Goal: Contribute content: Contribute content

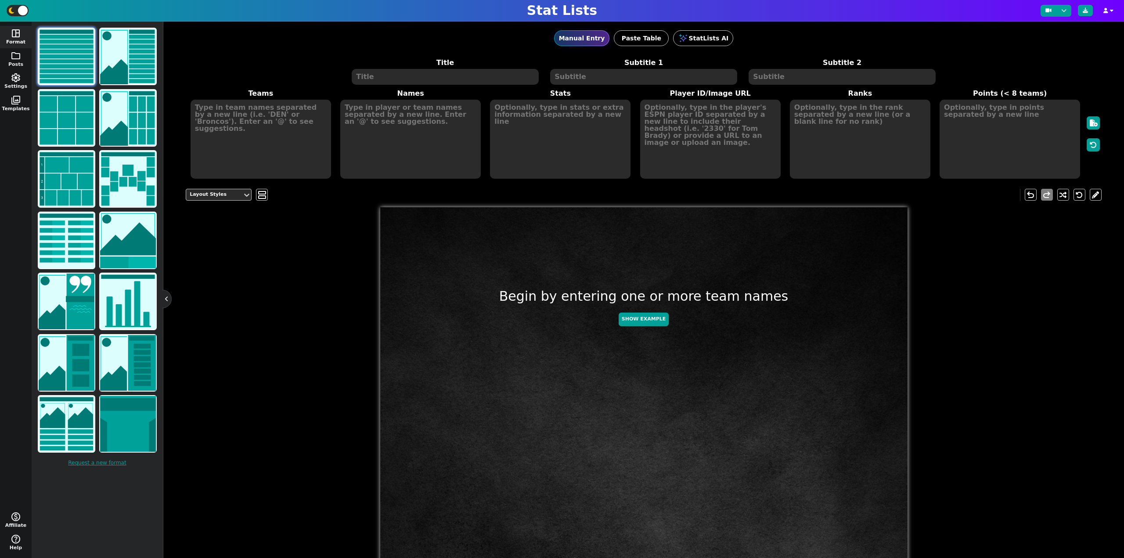
click at [394, 81] on textarea at bounding box center [445, 77] width 187 height 16
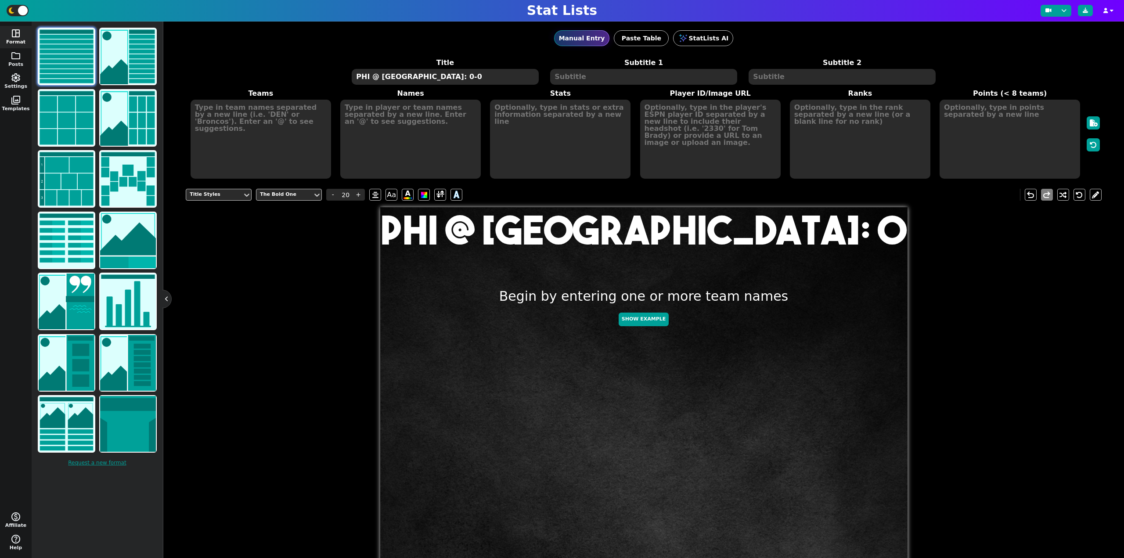
type textarea "PHI @ [GEOGRAPHIC_DATA]: 0-0"
click at [291, 149] on textarea at bounding box center [261, 139] width 141 height 79
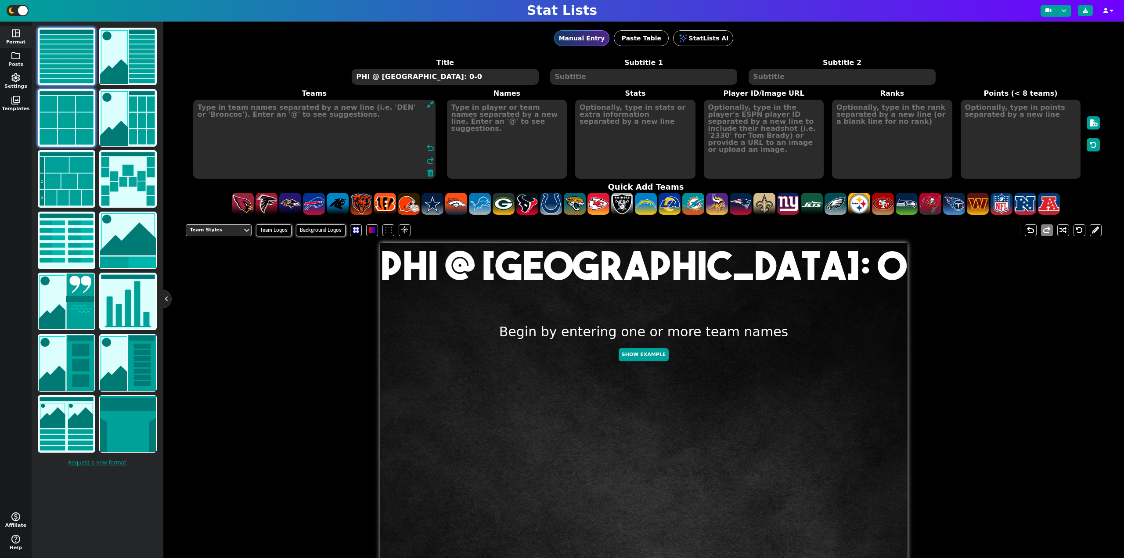
click at [70, 120] on img at bounding box center [67, 118] width 56 height 56
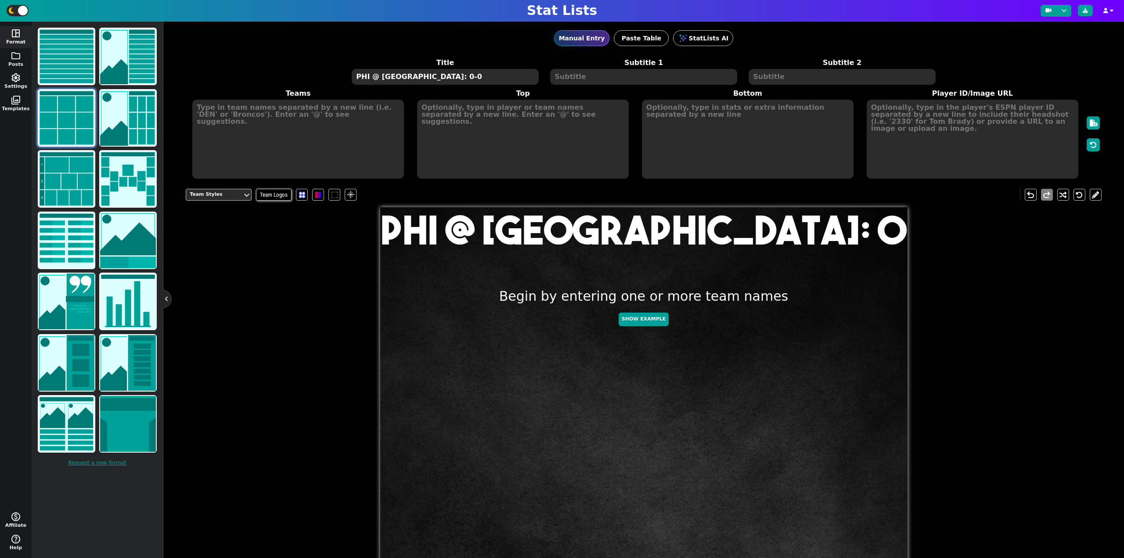
click at [261, 154] on textarea at bounding box center [298, 139] width 212 height 79
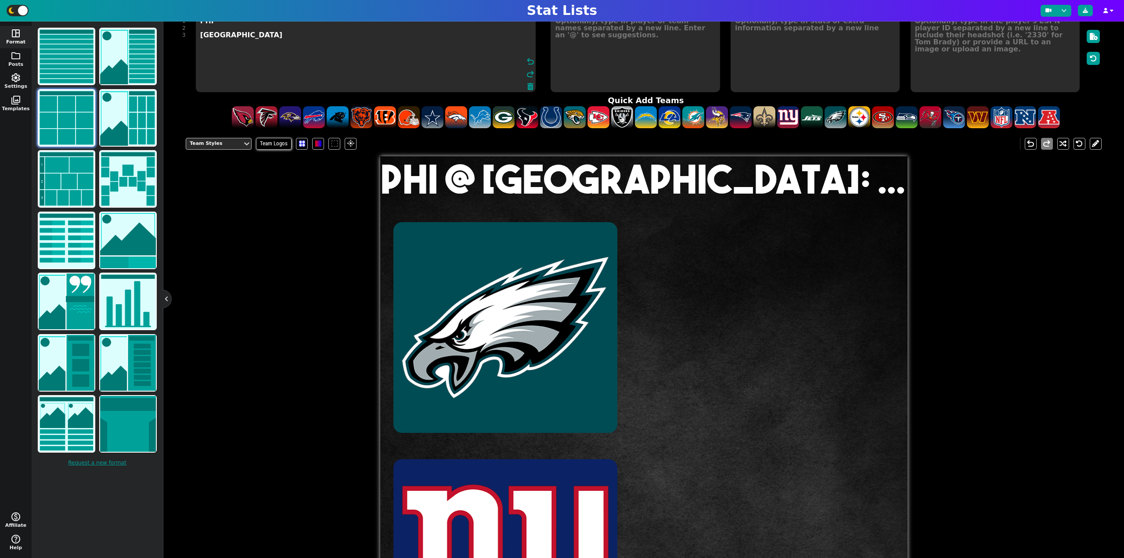
scroll to position [88, 0]
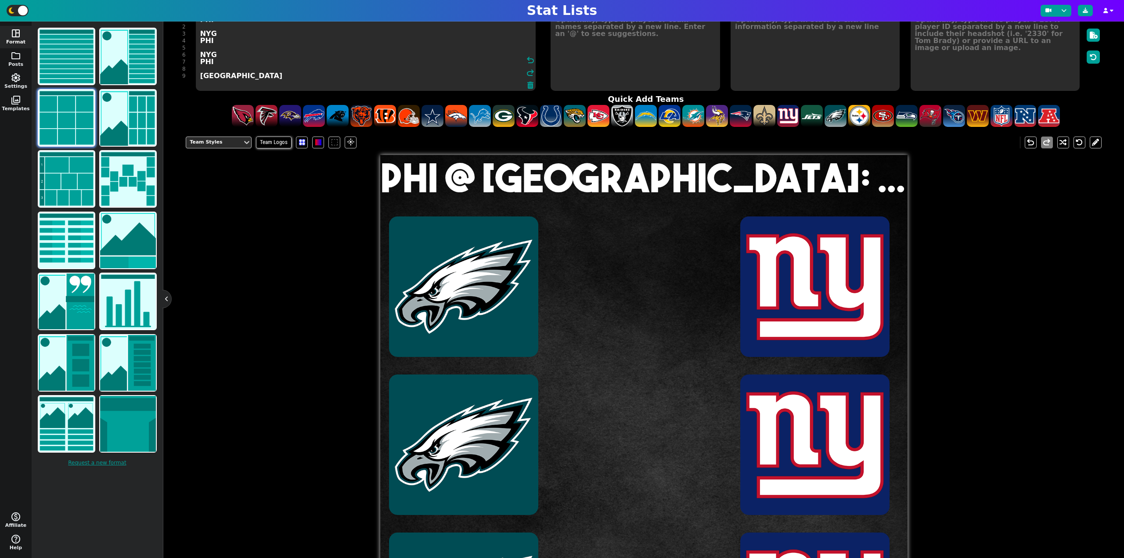
type textarea "PHI NYG PHI NYG PHI [GEOGRAPHIC_DATA]"
click at [566, 70] on textarea at bounding box center [635, 51] width 169 height 79
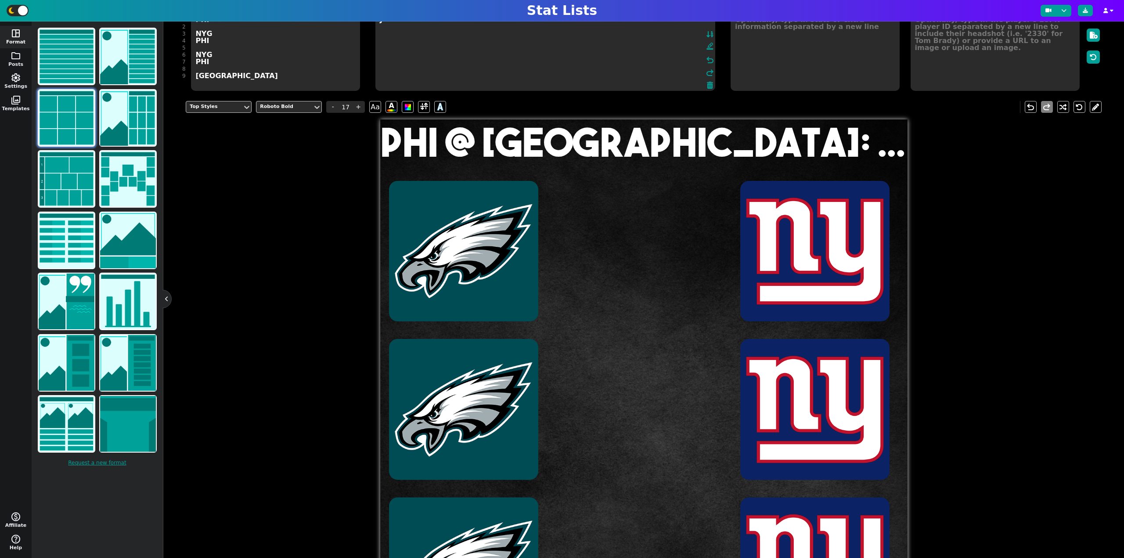
scroll to position [81, 0]
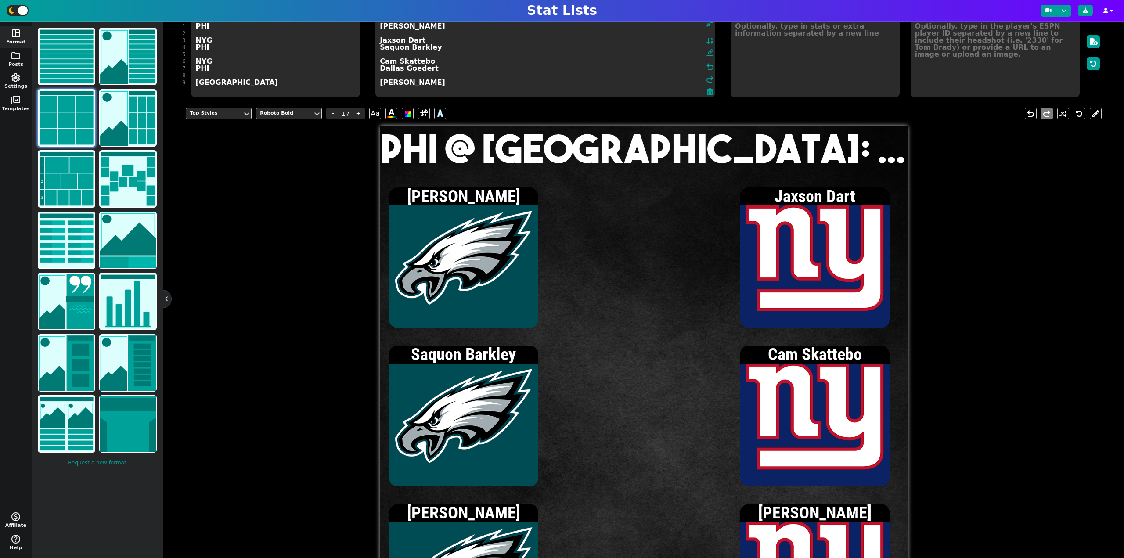
type textarea "[PERSON_NAME] Jaxson Dart Saquon Barkley Cam Skattebo Dallas Goedert [PERSON_NA…"
click at [941, 56] on textarea at bounding box center [995, 57] width 169 height 79
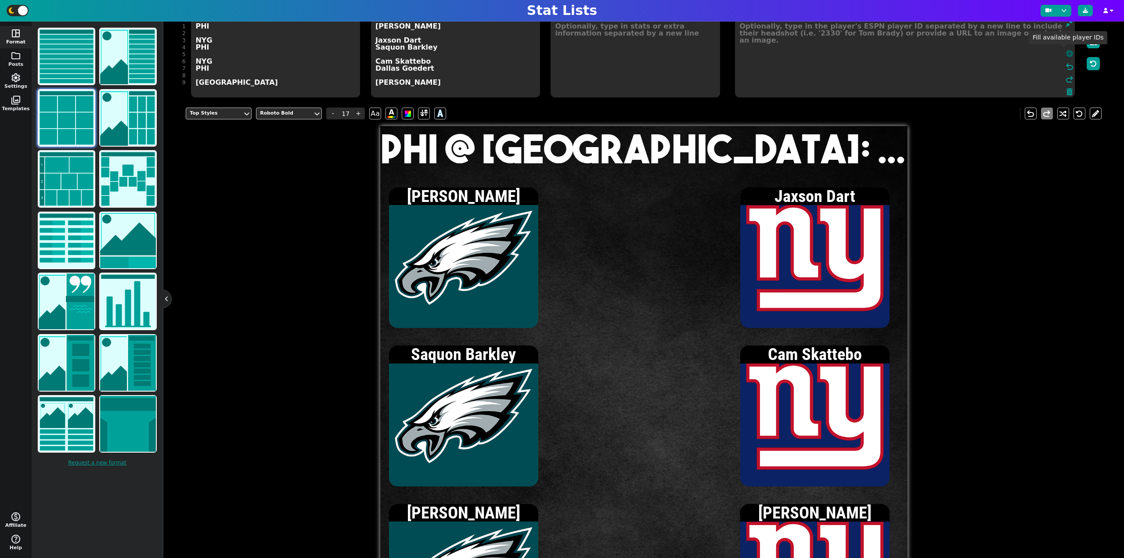
click at [1066, 53] on icon at bounding box center [1069, 53] width 7 height 7
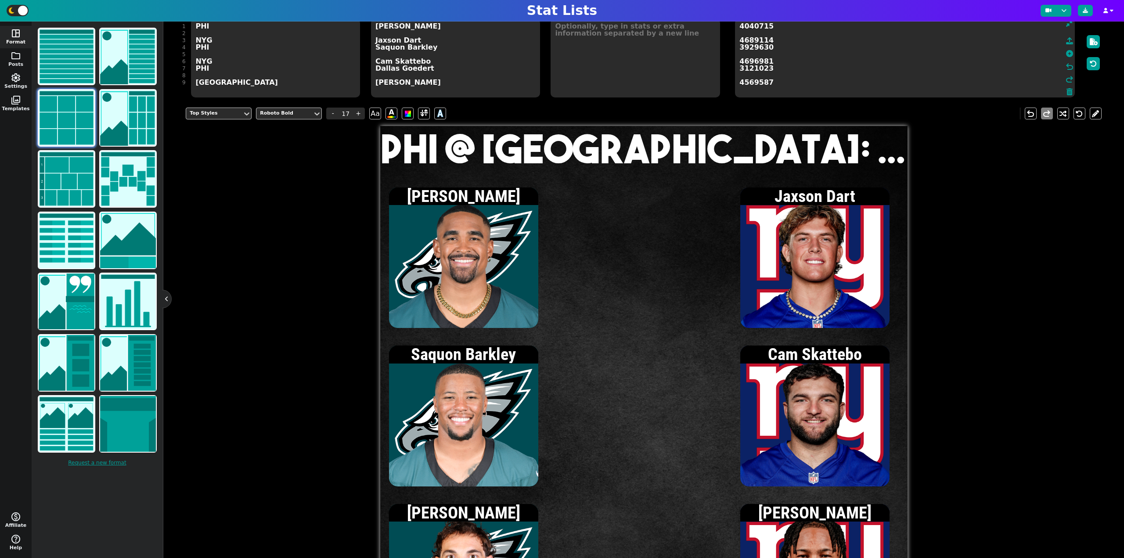
click at [593, 54] on textarea at bounding box center [635, 57] width 169 height 79
type input "15"
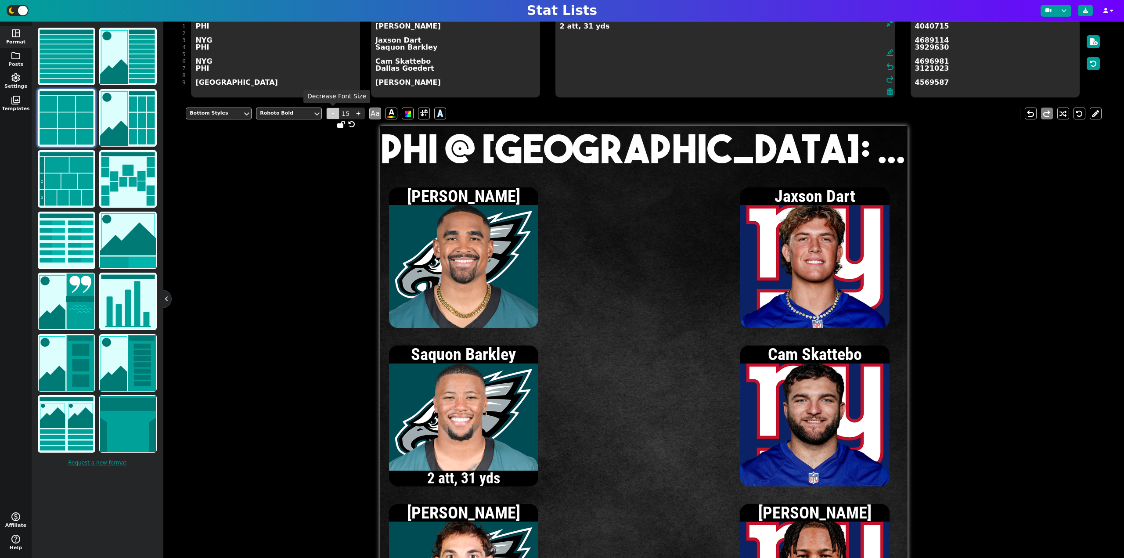
type textarea "2 att, 31 yds"
click at [332, 115] on span "-" at bounding box center [332, 114] width 13 height 12
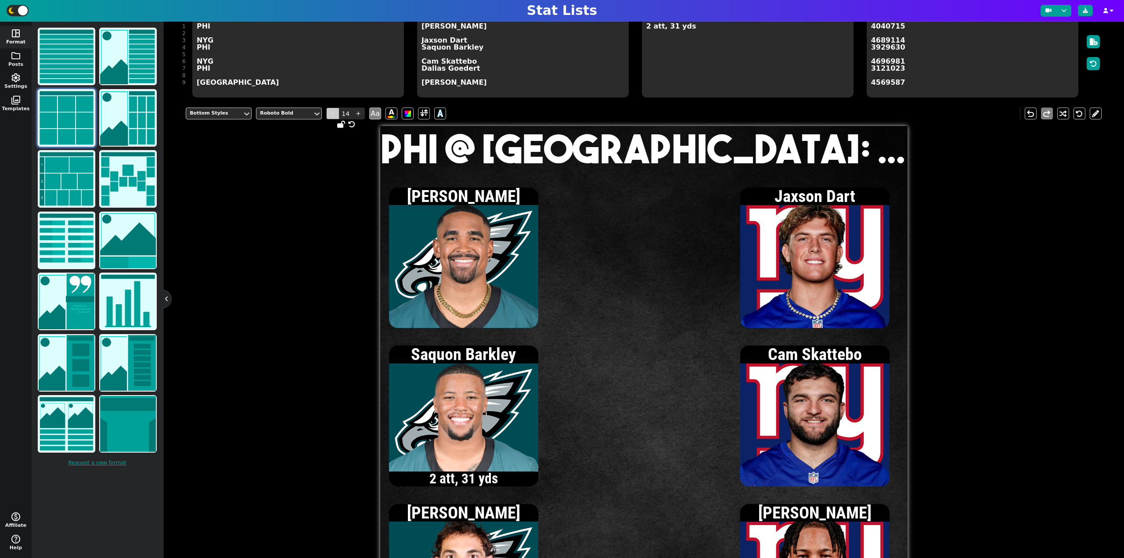
click at [332, 115] on span "-" at bounding box center [332, 114] width 13 height 12
type input "13"
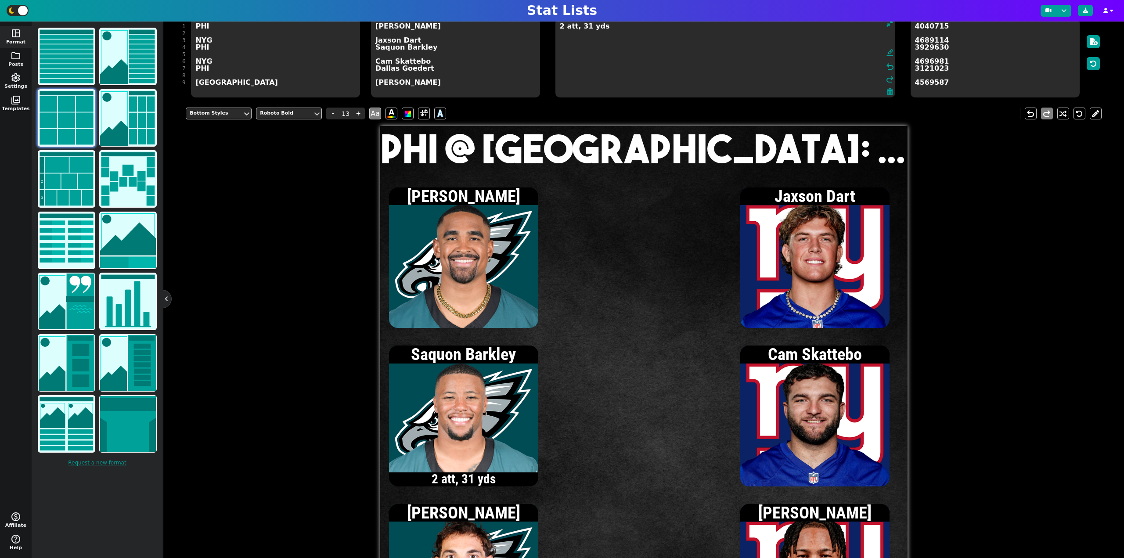
click at [691, 51] on textarea "2 att, 31 yds" at bounding box center [726, 57] width 340 height 79
click at [589, 29] on textarea "2 att, 31 yds" at bounding box center [726, 57] width 340 height 79
click at [607, 49] on textarea "1/1, 5 yds 2 att, 31 yds" at bounding box center [726, 57] width 340 height 79
click at [576, 61] on textarea "1/1, 5 yds 2 att, 31 yds 1 rec, 5 yds" at bounding box center [726, 57] width 340 height 79
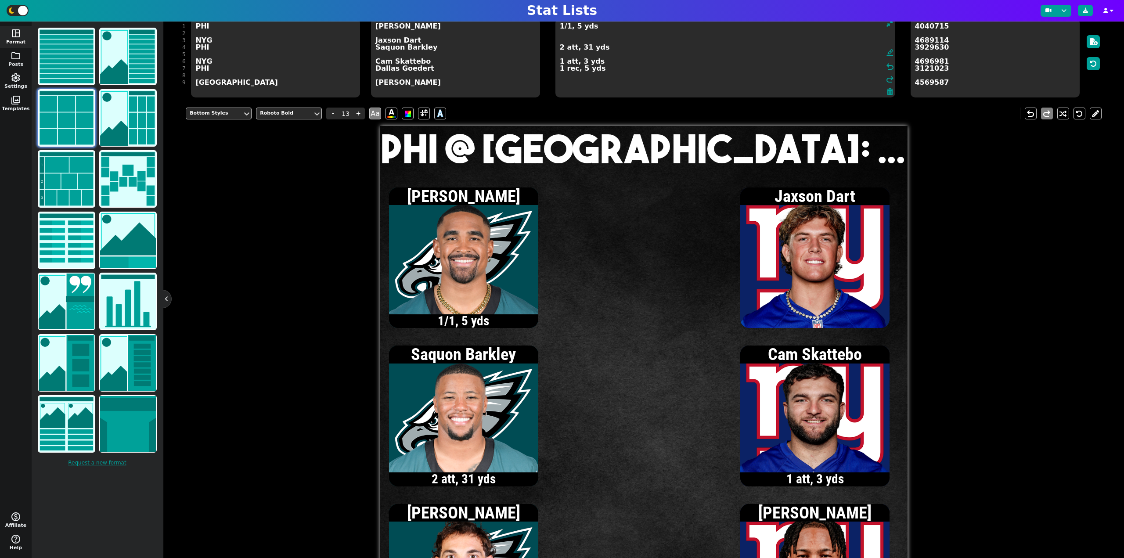
click at [573, 41] on textarea "1/1, 5 yds 2 att, 31 yds 1 att, 3 yds 1 rec, 5 yds" at bounding box center [726, 57] width 340 height 79
click at [560, 61] on textarea "1/1, 5 yds [DATE] yds 2 att, 31 yds 1 att, 3 yds 1 rec, 5 yds" at bounding box center [726, 57] width 340 height 79
click at [568, 41] on textarea "1/1, 5 yds [DATE] yds 2 att, 31 yds 2 att, 5 yds 1 rec, 5 yds" at bounding box center [726, 57] width 340 height 79
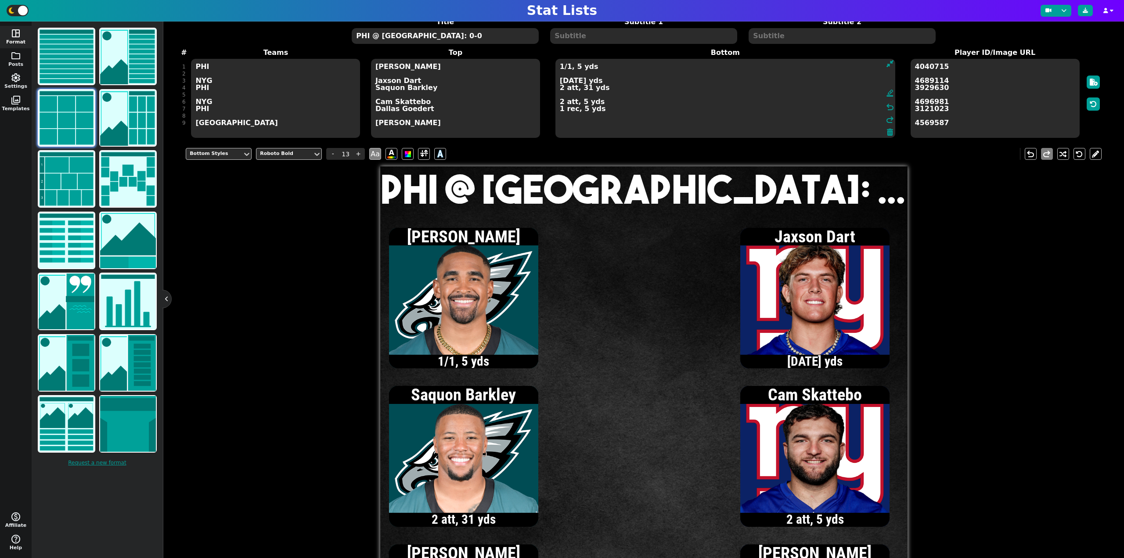
scroll to position [37, 0]
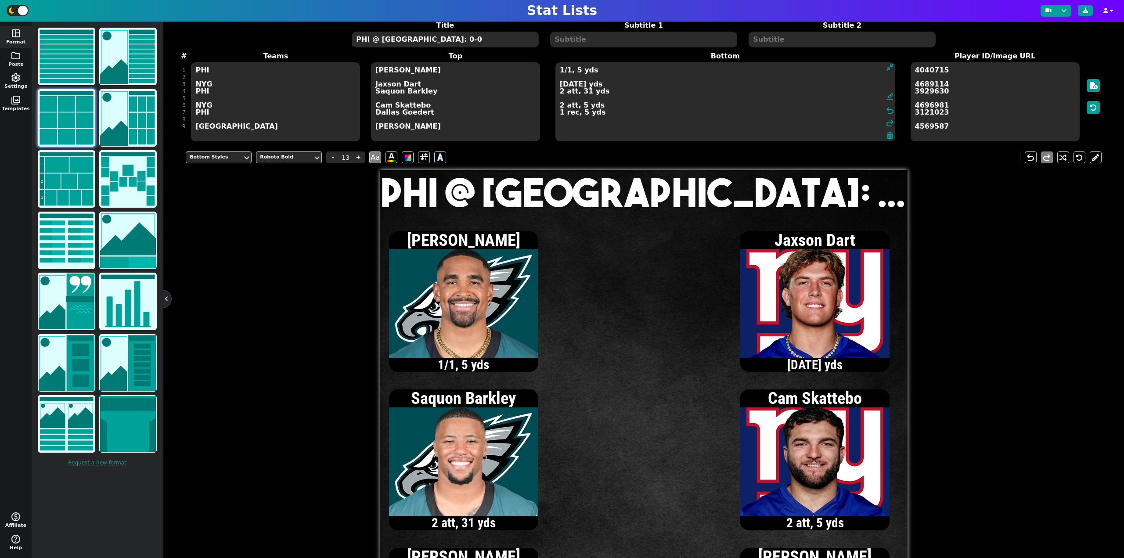
type textarea "1/1, 5 yds [DATE] yds 2 att, 31 yds 2 att, 5 yds 1 rec, 5 yds"
click at [477, 37] on textarea "PHI @ [GEOGRAPHIC_DATA]: 0-0" at bounding box center [445, 40] width 187 height 16
type input "20"
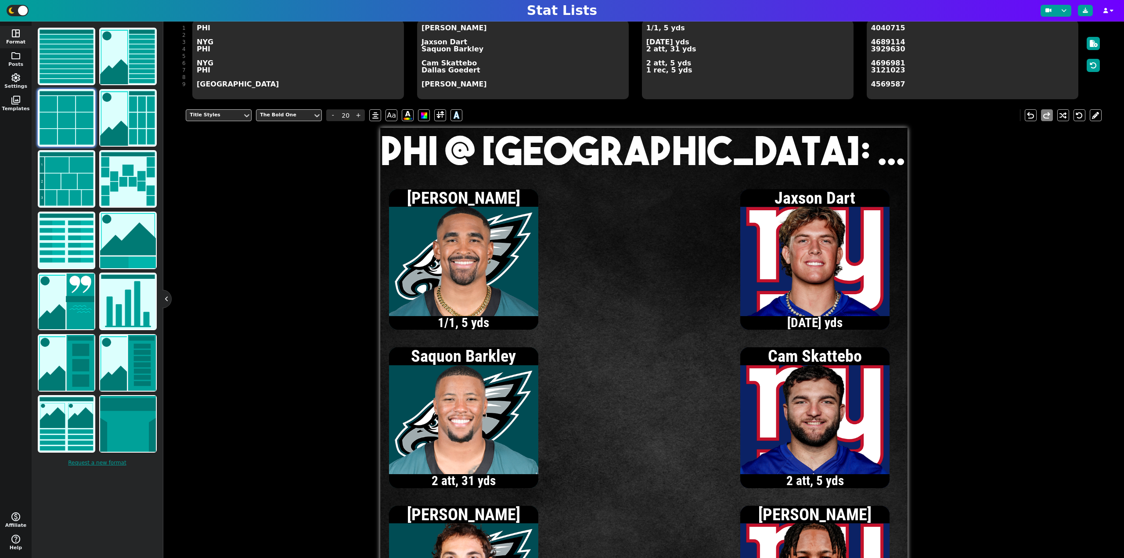
scroll to position [81, 0]
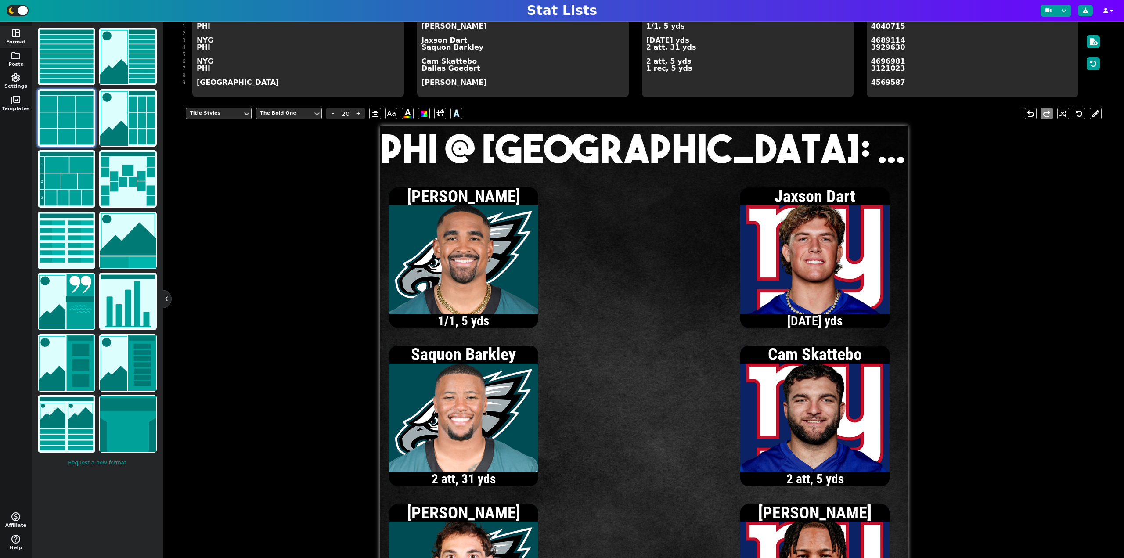
type textarea "PHI @ [GEOGRAPHIC_DATA]: 0-7"
click at [647, 28] on textarea "1/1, 5 yds [DATE] yds 2 att, 31 yds 2 att, 5 yds 1 rec, 5 yds" at bounding box center [748, 57] width 212 height 79
type input "13"
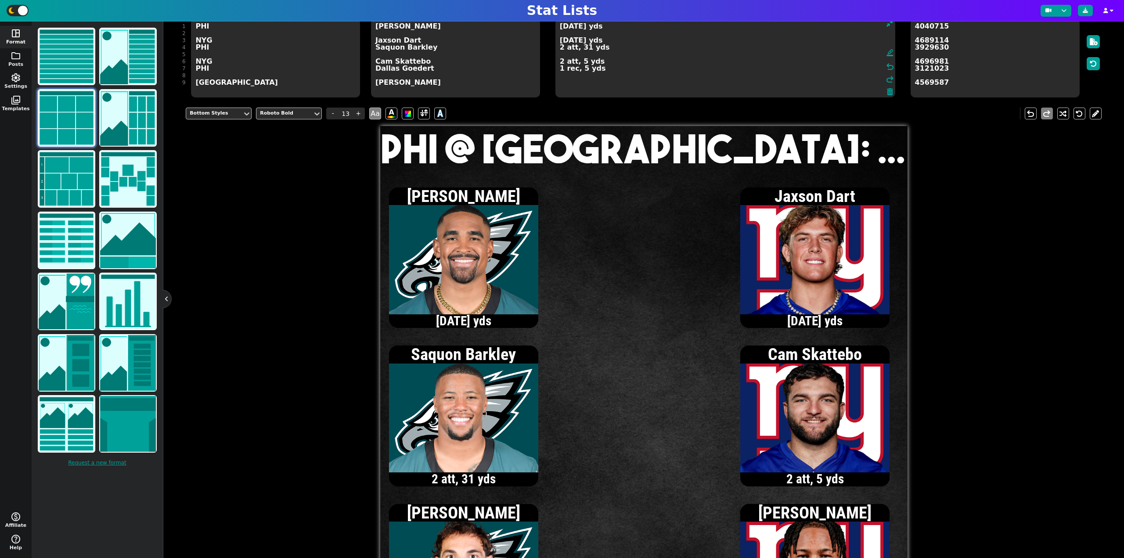
click at [560, 70] on textarea "[DATE] yds [DATE] yds 2 att, 31 yds 2 att, 5 yds 1 rec, 5 yds" at bounding box center [726, 57] width 340 height 79
click at [561, 50] on textarea "[DATE] yds [DATE] yds 2 att, 31 yds 2 att, 5 yds 2 rec, 10 yds" at bounding box center [726, 57] width 340 height 79
click at [560, 63] on textarea "[DATE] yds [DATE] yds 3 att, 28 yds 2 att, 5 yds 2 rec, 10 yds" at bounding box center [726, 57] width 340 height 79
click at [560, 40] on textarea "[DATE] yds [DATE] yds 3 att, 28 yds 3 att, 9 yds 2 rec, 10 yds" at bounding box center [726, 57] width 340 height 79
click at [628, 70] on textarea "[DATE] yds [DATE] yds 3 att, 28 yds 3 att, 9 yds 2 rec, 10 yds" at bounding box center [726, 57] width 340 height 79
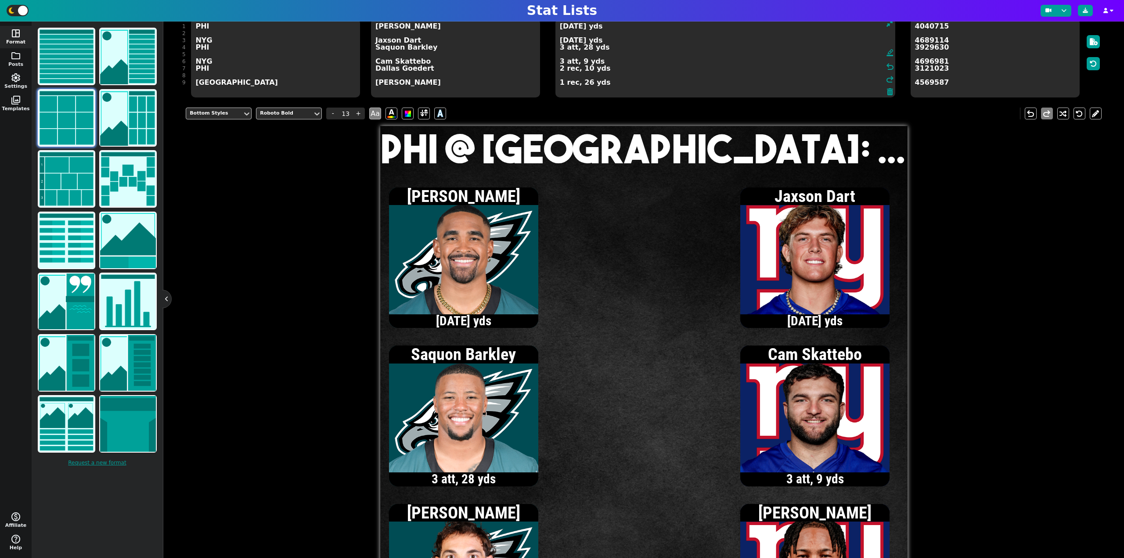
click at [561, 41] on textarea "[DATE] yds [DATE] yds 3 att, 28 yds 3 att, 9 yds 2 rec, 10 yds 1 rec, 26 yds" at bounding box center [726, 57] width 340 height 79
click at [560, 85] on textarea "[DATE] yds [DATE] yds, 1 TD 3 att, 28 yds 3 att, 9 yds 2 rec, 10 yds 1 rec, 26 …" at bounding box center [726, 57] width 340 height 79
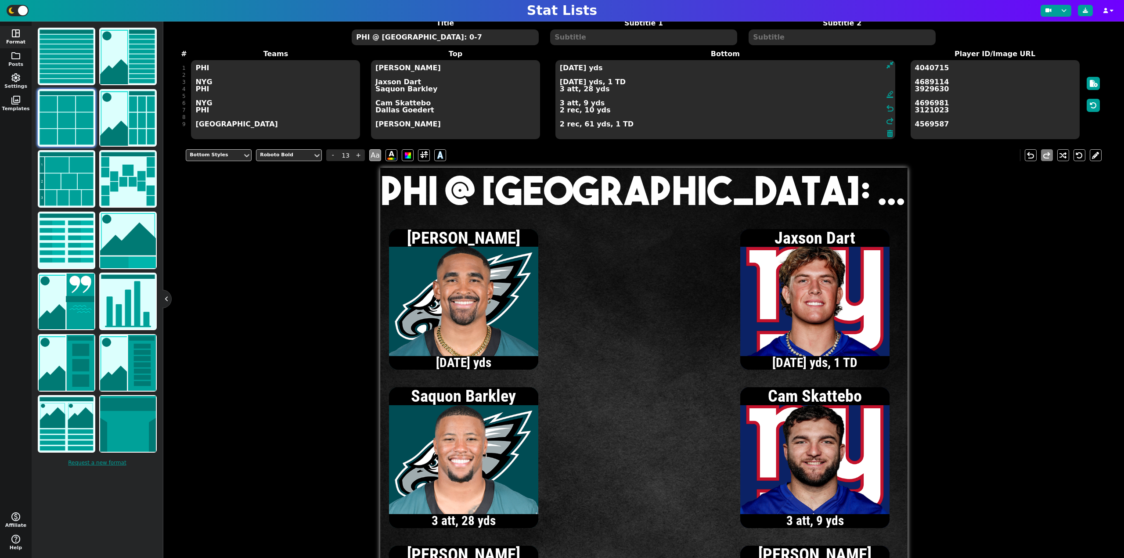
scroll to position [37, 0]
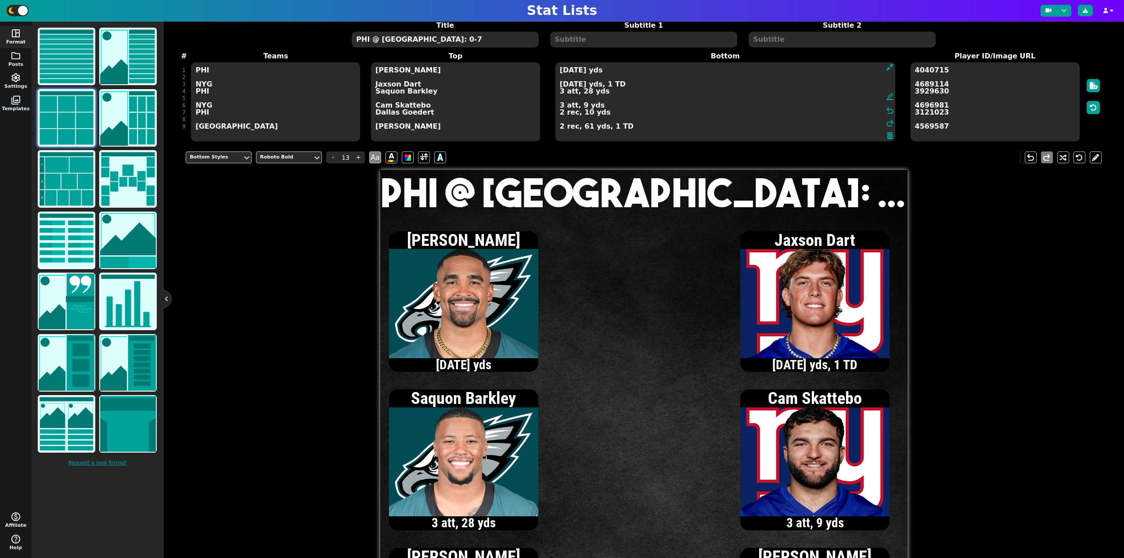
type textarea "[DATE] yds [DATE] yds, 1 TD 3 att, 28 yds 3 att, 9 yds 2 rec, 10 yds 2 rec, 61 …"
click at [446, 43] on textarea "PHI @ [GEOGRAPHIC_DATA]: 0-7" at bounding box center [445, 40] width 187 height 16
type input "20"
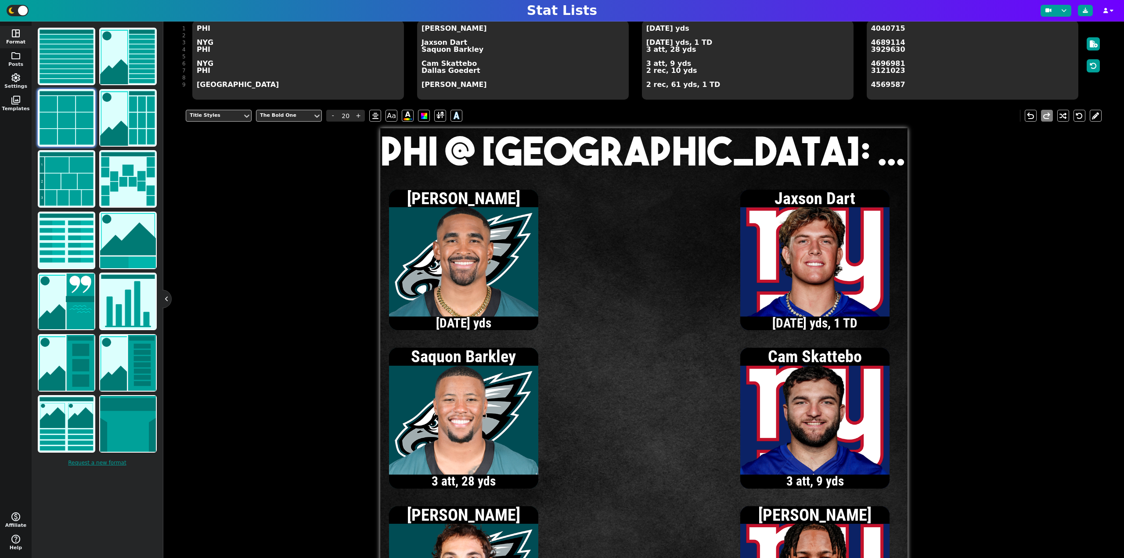
scroll to position [81, 0]
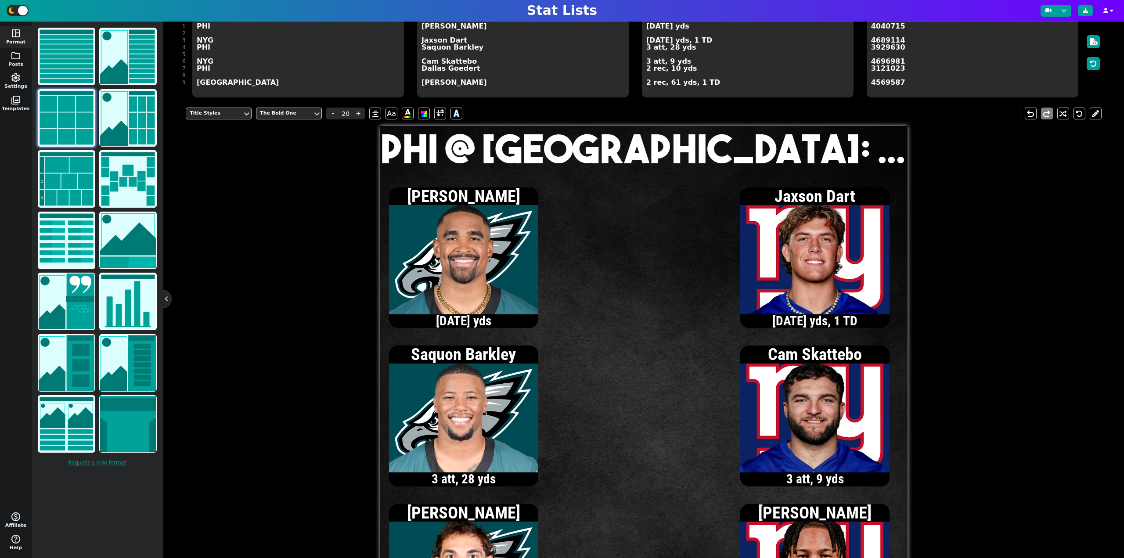
type textarea "PHI @ [GEOGRAPHIC_DATA]: 0-14"
click at [647, 27] on textarea "[DATE] yds [DATE] yds, 1 TD 3 att, 28 yds 3 att, 9 yds 2 rec, 10 yds 2 rec, 61 …" at bounding box center [748, 57] width 212 height 79
type input "13"
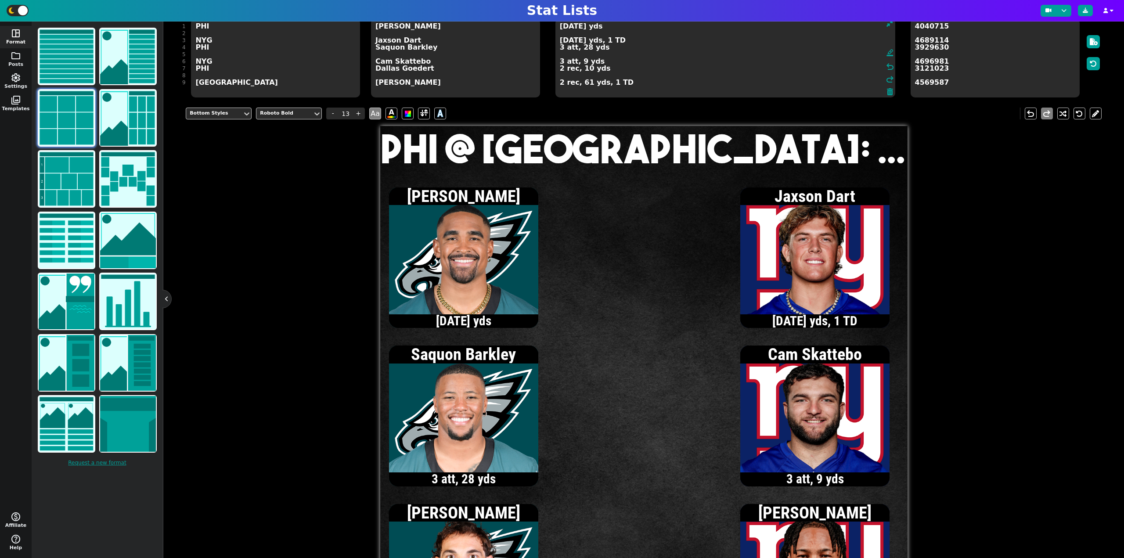
click at [560, 48] on textarea "[DATE] yds [DATE] yds, 1 TD 3 att, 28 yds 3 att, 9 yds 2 rec, 10 yds 2 rec, 61 …" at bounding box center [726, 57] width 340 height 79
click at [561, 28] on textarea "[DATE] yds [DATE] yds, 1 TD 4 att, 34 yds 3 att, 9 yds 2 rec, 10 yds 2 rec, 61 …" at bounding box center [726, 57] width 340 height 79
click at [561, 71] on textarea "[DATE] yds [DATE] yds, 1 TD 4 att, 34 yds 3 att, 9 yds 2 rec, 10 yds 2 rec, 61 …" at bounding box center [726, 57] width 340 height 79
click at [561, 28] on textarea "[DATE] yds [DATE] yds, 1 TD 4 att, 34 yds 3 att, 9 yds 3 rec, 33 yds 2 rec, 61 …" at bounding box center [726, 57] width 340 height 79
click at [560, 83] on textarea "[DATE] yds [DATE] yds, 1 TD 4 att, 34 yds 3 att, 9 yds 3 rec, 33 yds 2 rec, 61 …" at bounding box center [726, 57] width 340 height 79
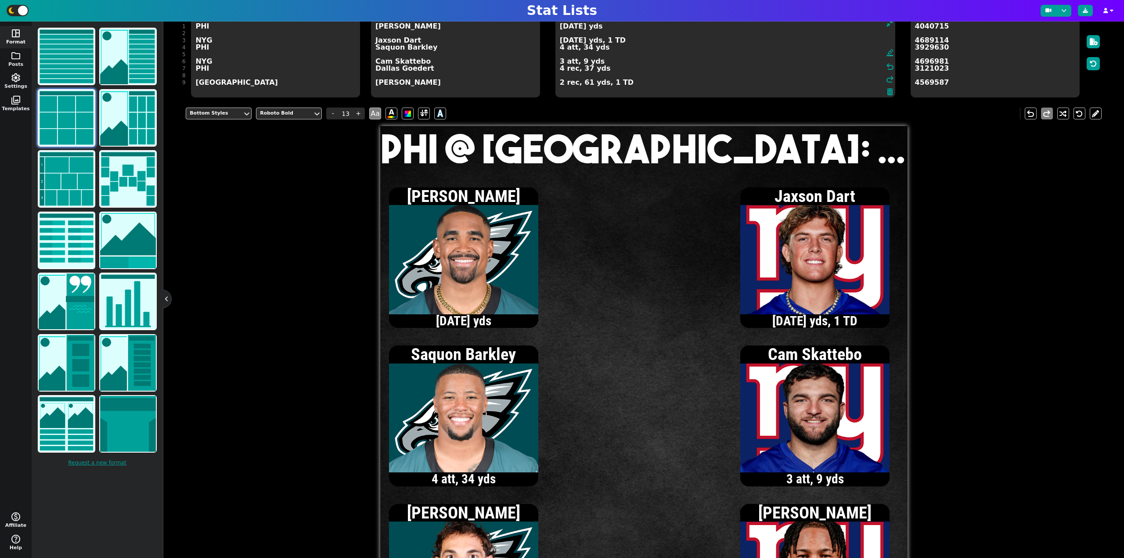
click at [562, 27] on textarea "[DATE] yds [DATE] yds, 1 TD 4 att, 34 yds 3 att, 9 yds 4 rec, 37 yds 2 rec, 61 …" at bounding box center [726, 57] width 340 height 79
click at [561, 49] on textarea "[DATE] yds [DATE] yds, 1 TD 4 att, 34 yds 3 att, 9 yds 4 rec, 37 yds 2 rec, 61 …" at bounding box center [726, 57] width 340 height 79
click at [562, 28] on textarea "[DATE] yds [DATE] yds, 1 TD 5 att, 35 yds 3 att, 9 yds 4 rec, 37 yds 2 rec, 61 …" at bounding box center [726, 57] width 340 height 79
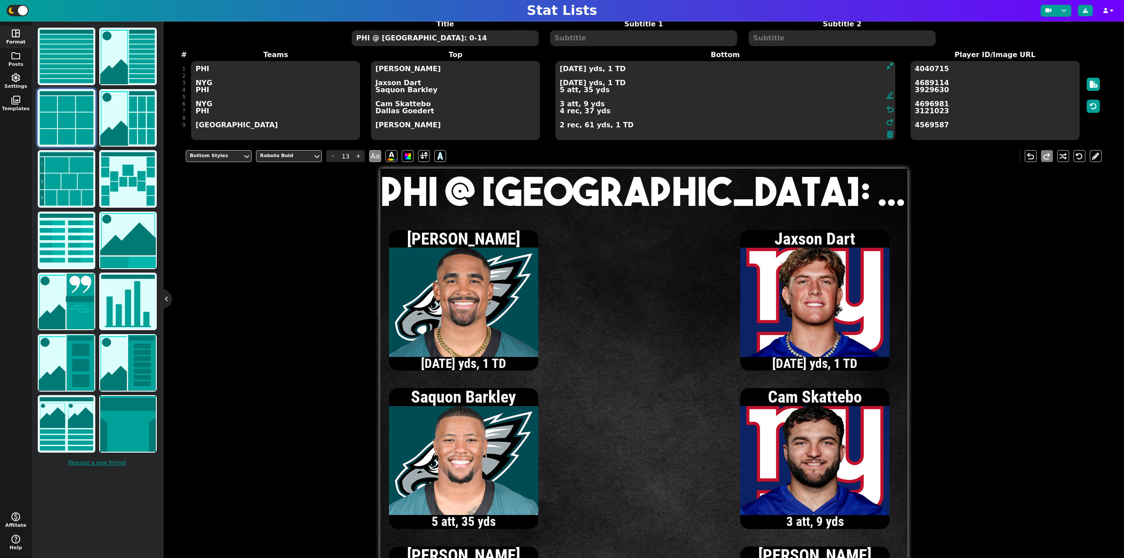
scroll to position [37, 0]
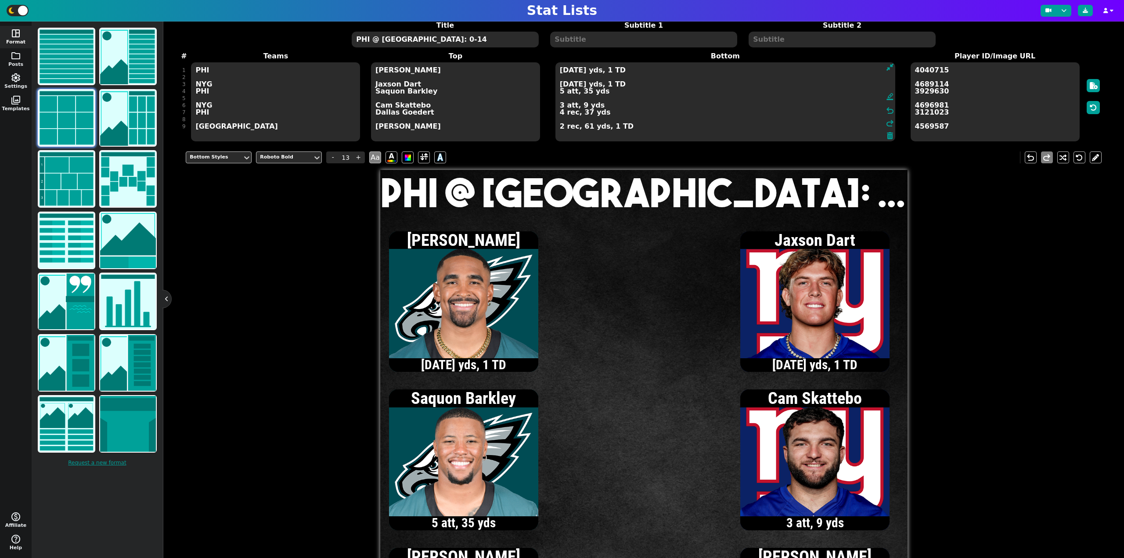
type textarea "[DATE] yds, 1 TD [DATE] yds, 1 TD 5 att, 35 yds 3 att, 9 yds 4 rec, 37 yds 2 re…"
click at [403, 43] on textarea "PHI @ [GEOGRAPHIC_DATA]: 0-14" at bounding box center [445, 40] width 187 height 16
type input "20"
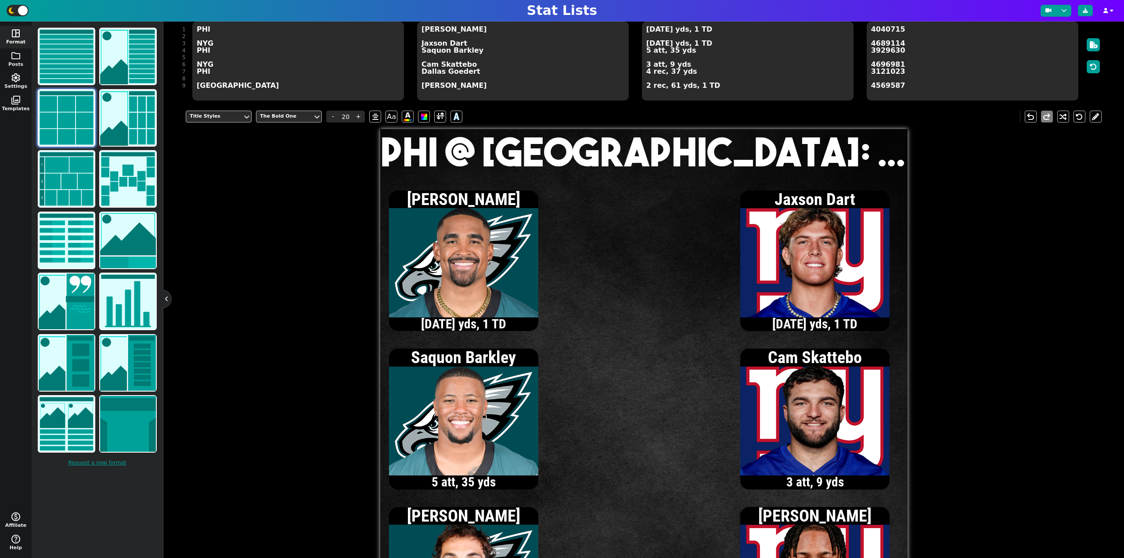
scroll to position [81, 0]
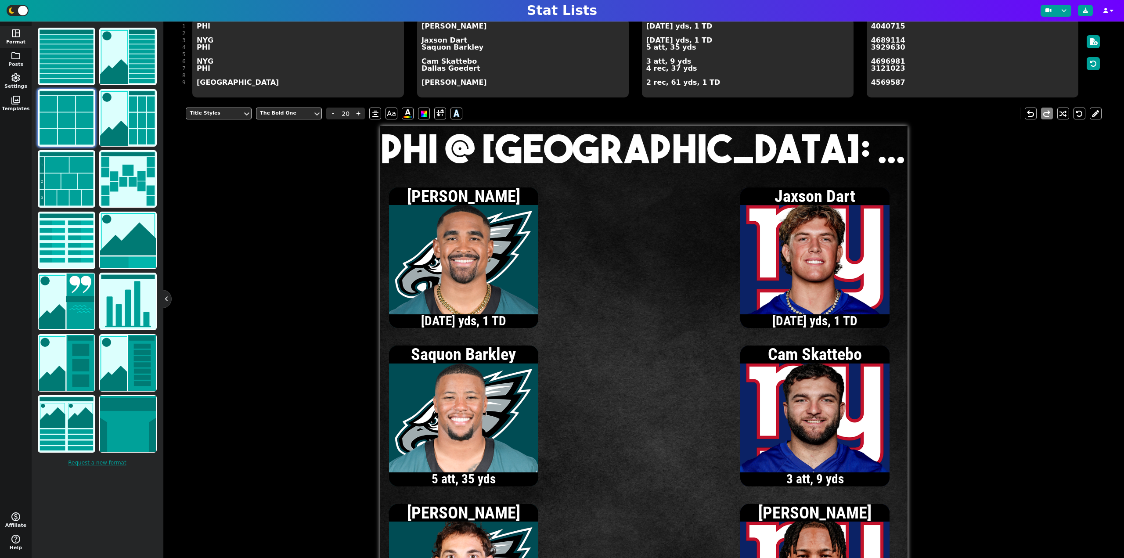
type textarea "PHI @ [GEOGRAPHIC_DATA]: 7-14"
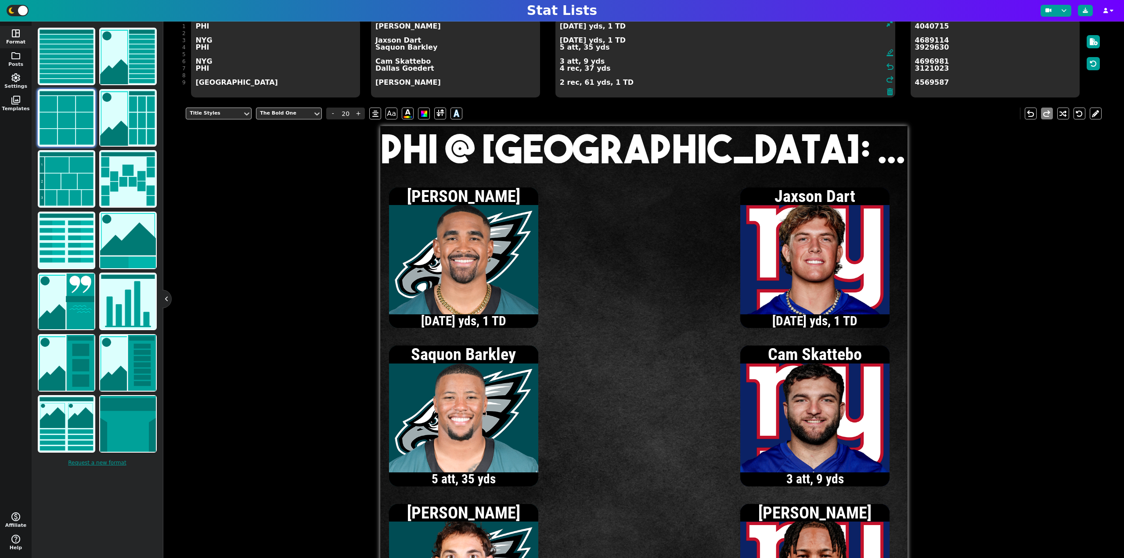
click at [647, 40] on textarea "[DATE] yds, 1 TD [DATE] yds, 1 TD 5 att, 35 yds 3 att, 9 yds 4 rec, 37 yds 2 re…" at bounding box center [726, 57] width 340 height 79
type input "13"
click at [560, 86] on textarea "[DATE] yds, 1 TD [DATE] yds, 1 TD 5 att, 35 yds 3 att, 9 yds 4 rec, 37 yds 2 re…" at bounding box center [726, 57] width 340 height 79
click at [561, 40] on textarea "[DATE] yds, 1 TD [DATE] yds, 1 TD 5 att, 35 yds 3 att, 9 yds 4 rec, 37 yds 3 re…" at bounding box center [726, 57] width 340 height 79
click at [560, 48] on textarea "[DATE] yds, 1 TD [DATE] yds, 1 TD 5 att, 35 yds 3 att, 9 yds 4 rec, 37 yds 3 re…" at bounding box center [726, 57] width 340 height 79
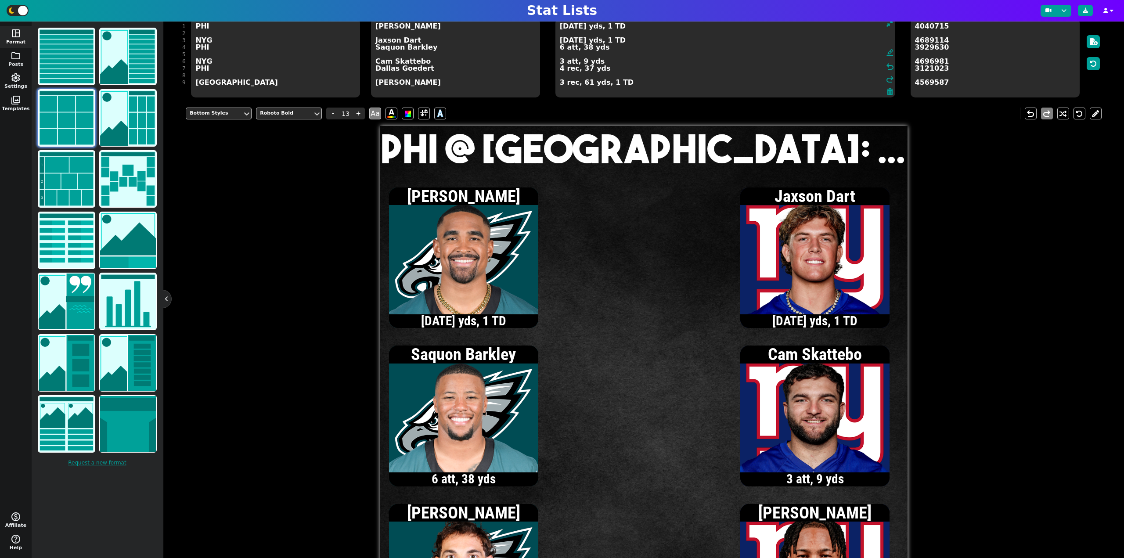
click at [560, 27] on textarea "[DATE] yds, 1 TD [DATE] yds, 1 TD 6 att, 38 yds 3 att, 9 yds 4 rec, 37 yds 3 re…" at bounding box center [726, 57] width 340 height 79
click at [561, 28] on textarea "[DATE] yds, 1 TD [DATE] yds, 1 TD 6 att, 38 yds 3 att, 9 yds 4 rec, 37 yds 3 re…" at bounding box center [726, 57] width 340 height 79
click at [561, 29] on textarea "[DATE] yds, 1 TD [DATE] yds, 1 TD 6 att, 38 yds 3 att, 9 yds 4 rec, 37 yds 3 re…" at bounding box center [726, 57] width 340 height 79
click at [561, 48] on textarea "[DATE] yds, 1 TD [DATE] yds, 1 TD 6 att, 38 yds 3 att, 9 yds 4 rec, 37 yds 3 re…" at bounding box center [726, 57] width 340 height 79
click at [566, 29] on textarea "[DATE] yds, 1 TD [DATE] yds, 1 TD 7 att, 38 yds 3 att, 9 yds 4 rec, 37 yds 3 re…" at bounding box center [726, 57] width 340 height 79
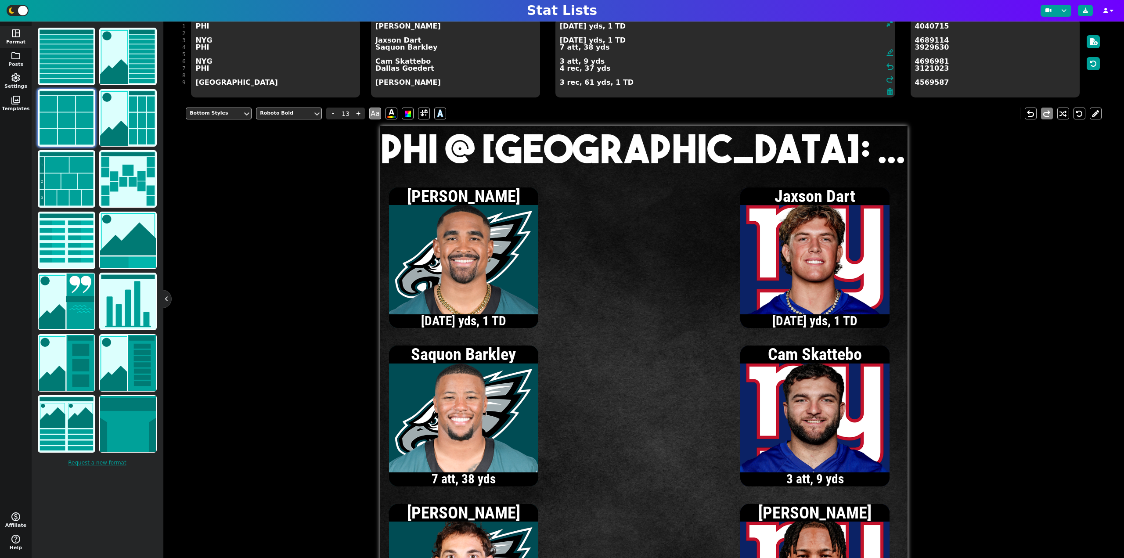
click at [560, 71] on textarea "[DATE] yds, 1 TD [DATE] yds, 1 TD 7 att, 38 yds 3 att, 9 yds 4 rec, 37 yds 3 re…" at bounding box center [726, 57] width 340 height 79
click at [565, 28] on textarea "[DATE] yds, 1 TD [DATE] yds, 1 TD 7 att, 38 yds 3 att, 9 yds 5 rec, 47 yds 3 re…" at bounding box center [726, 57] width 340 height 79
click at [576, 29] on textarea "12/13, 146 yds, 1 TD [DATE] yds, 1 TD 7 att, 38 yds 3 att, 9 yds 5 rec, 47 yds …" at bounding box center [726, 57] width 340 height 79
type textarea "12/14, 146 yds, 1 TD [DATE] yds, 1 TD 7 att, 38 yds 3 att, 9 yds 5 rec, 47 yds …"
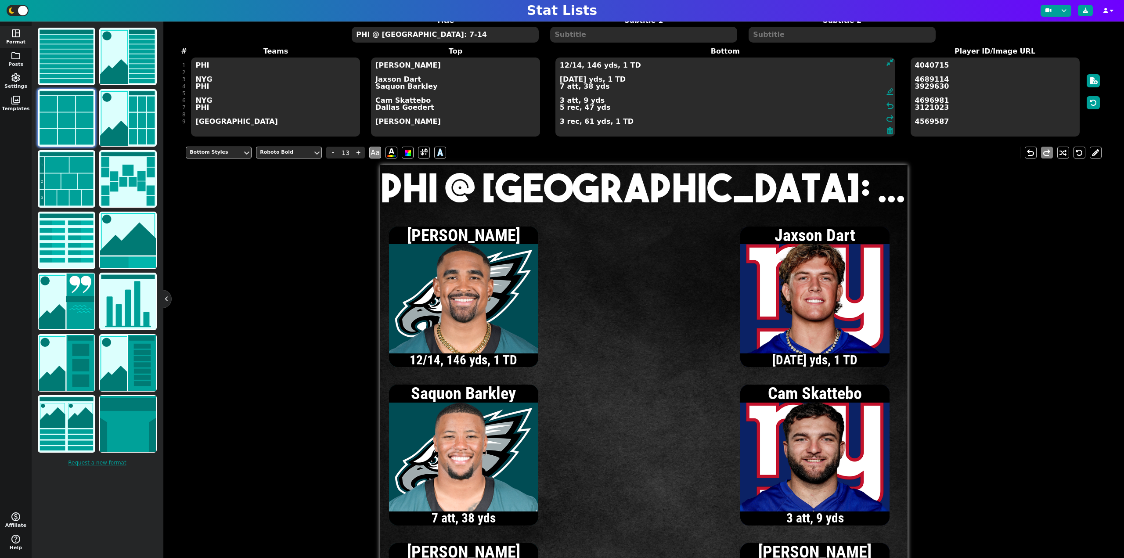
scroll to position [37, 0]
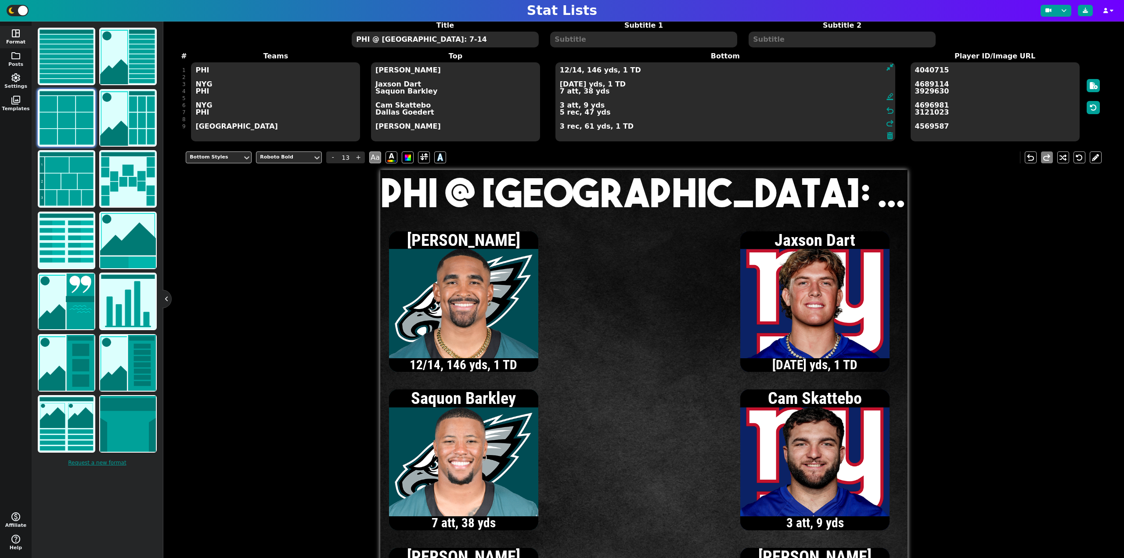
click at [404, 40] on textarea "PHI @ [GEOGRAPHIC_DATA]: 7-14" at bounding box center [445, 40] width 187 height 16
type input "20"
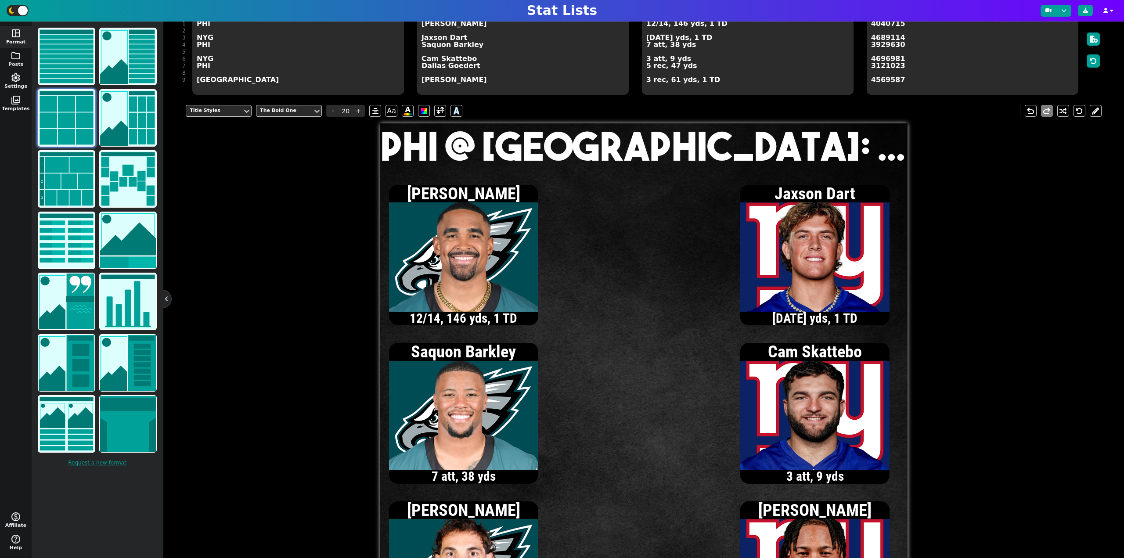
scroll to position [81, 0]
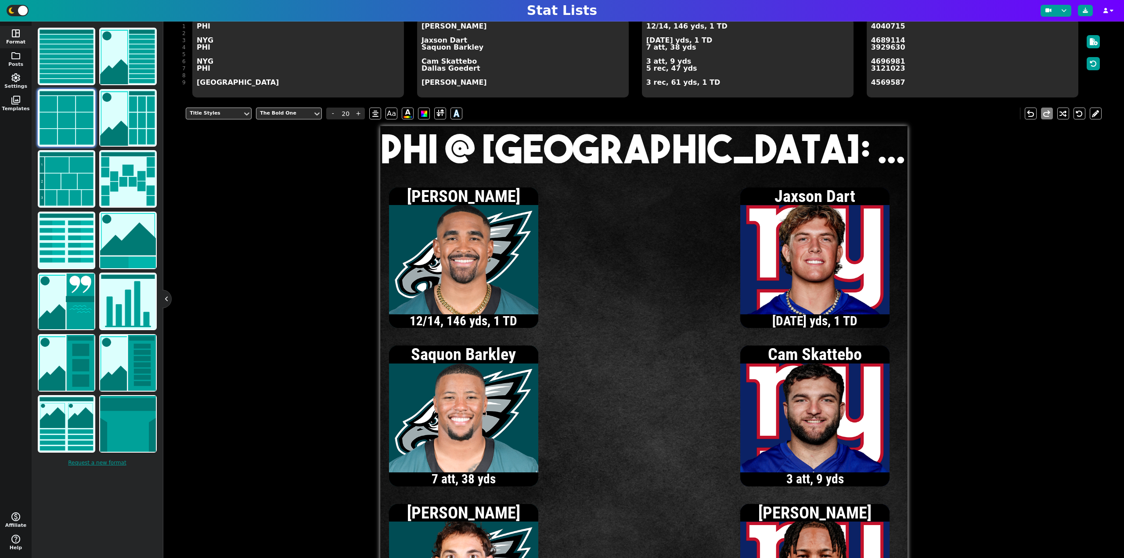
type textarea "PHI @ [GEOGRAPHIC_DATA]: 14-14"
click at [646, 62] on textarea "12/14, 146 yds, 1 TD [DATE] yds, 1 TD 7 att, 38 yds 3 att, 9 yds 5 rec, 47 yds …" at bounding box center [748, 57] width 212 height 79
type input "13"
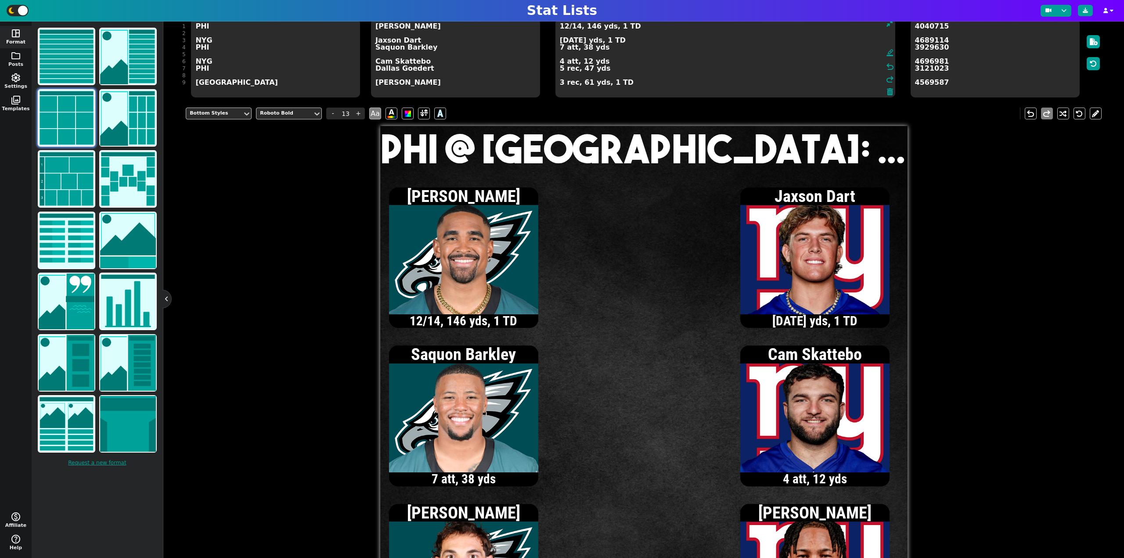
click at [560, 39] on textarea "12/14, 146 yds, 1 TD [DATE] yds, 1 TD 7 att, 38 yds 4 att, 12 yds 5 rec, 47 yds…" at bounding box center [726, 57] width 340 height 79
click at [561, 63] on textarea "12/14, 146 yds, 1 TD [DATE] yds, 1 TD 7 att, 38 yds 4 att, 12 yds 5 rec, 47 yds…" at bounding box center [726, 57] width 340 height 79
click at [561, 42] on textarea "12/14, 146 yds, 1 TD [DATE] yds, 1 TD 7 att, 38 yds 5 att, 18 yds 5 rec, 47 yds…" at bounding box center [726, 57] width 340 height 79
click at [561, 84] on textarea "12/14, 146 yds, 1 TD [DATE] yds, 1 TD 7 att, 38 yds 5 att, 18 yds 5 rec, 47 yds…" at bounding box center [726, 57] width 340 height 79
click at [560, 39] on textarea "12/14, 146 yds, 1 TD [DATE] yds, 1 TD 7 att, 38 yds 5 att, 18 yds 5 rec, 47 yds…" at bounding box center [726, 57] width 340 height 79
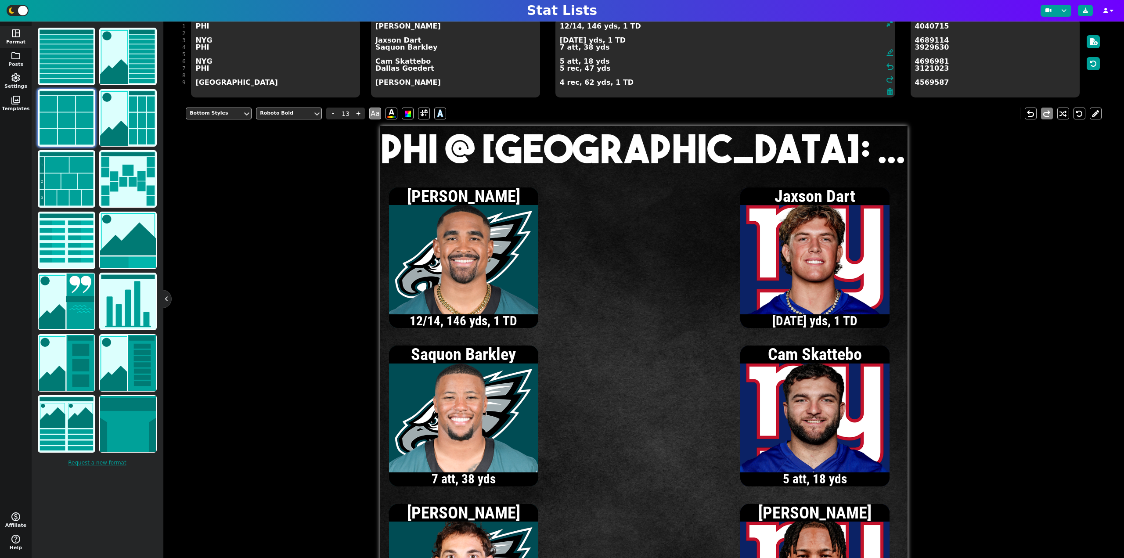
click at [561, 41] on textarea "12/14, 146 yds, 1 TD [DATE] yds, 1 TD 7 att, 38 yds 5 att, 18 yds 5 rec, 47 yds…" at bounding box center [726, 57] width 340 height 79
click at [560, 39] on textarea "12/14, 146 yds, 1 TD [DATE] yds, 1 TD 7 att, 38 yds 5 att, 18 yds 5 rec, 47 yds…" at bounding box center [726, 57] width 340 height 79
click at [560, 60] on textarea "12/14, 146 yds, 1 TD [DATE] yds, 1 TD 7 att, 38 yds 5 att, 18 yds 5 rec, 47 yds…" at bounding box center [726, 57] width 340 height 79
click at [576, 41] on textarea "12/14, 146 yds, 1 TD [DATE] yds, 1 TD 7 att, 38 yds 7 att, 27 yds 5 rec, 47 yds…" at bounding box center [726, 57] width 340 height 79
click at [560, 61] on textarea "12/14, 146 yds, 1 TD 10/13, 127 yds, 1 TD 7 att, 38 yds 7 att, 27 yds 5 rec, 47…" at bounding box center [726, 57] width 340 height 79
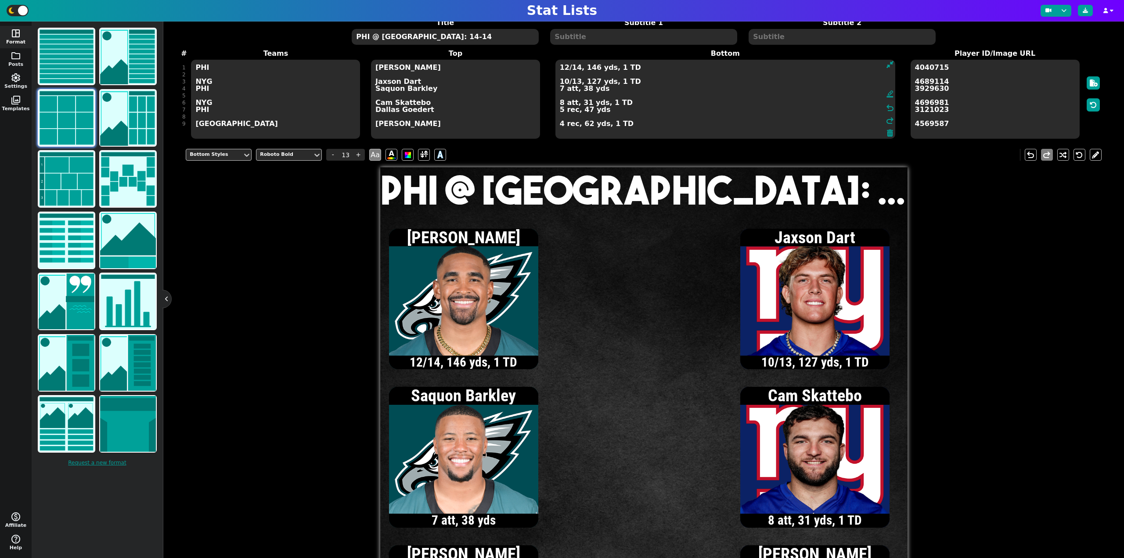
scroll to position [37, 0]
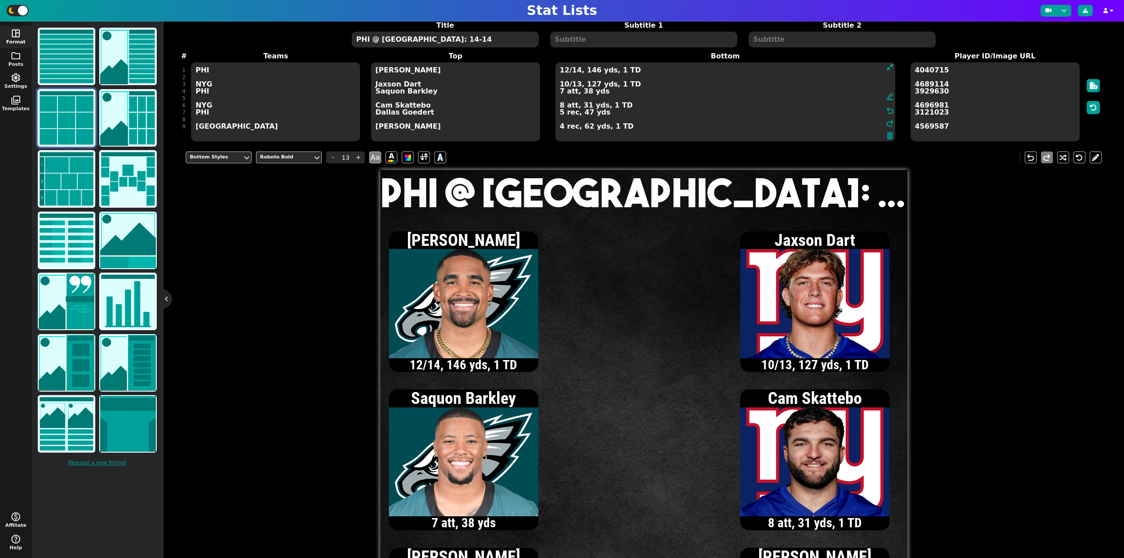
type textarea "12/14, 146 yds, 1 TD 10/13, 127 yds, 1 TD 7 att, 38 yds 8 att, 31 yds, 1 TD 5 r…"
click at [439, 43] on textarea "PHI @ [GEOGRAPHIC_DATA]: 14-14" at bounding box center [445, 40] width 187 height 16
type input "20"
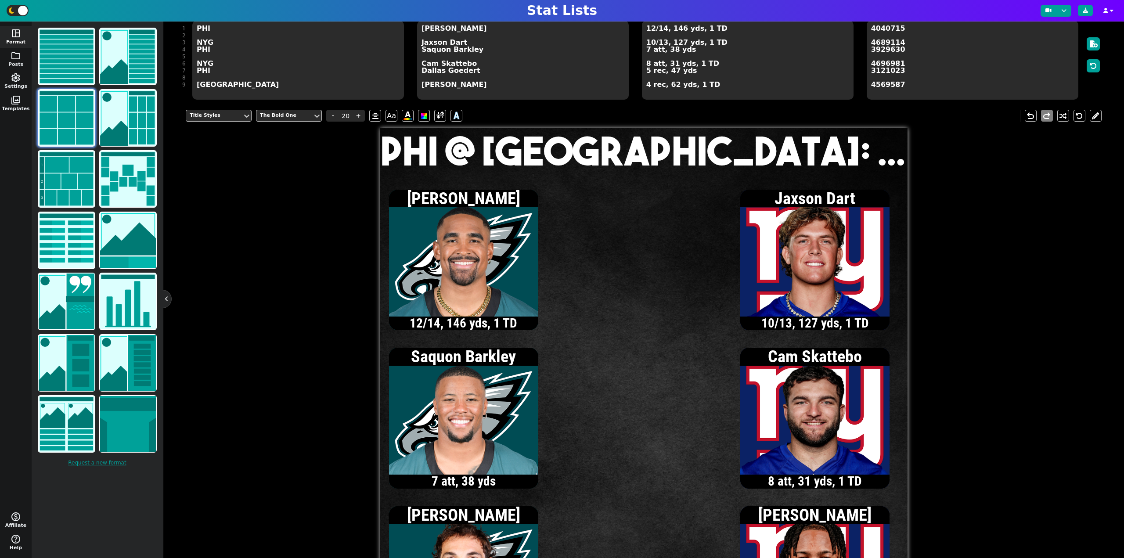
scroll to position [81, 0]
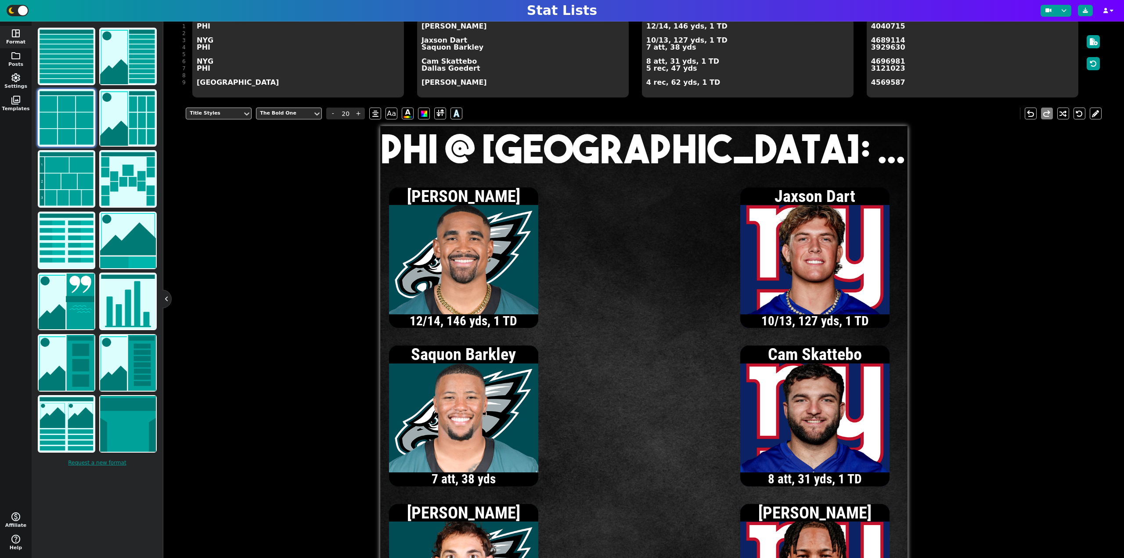
type textarea "PHI @ [GEOGRAPHIC_DATA]: 14-21"
click at [646, 47] on textarea "12/14, 146 yds, 1 TD 10/13, 127 yds, 1 TD 7 att, 38 yds 8 att, 31 yds, 1 TD 5 r…" at bounding box center [748, 57] width 212 height 79
type input "13"
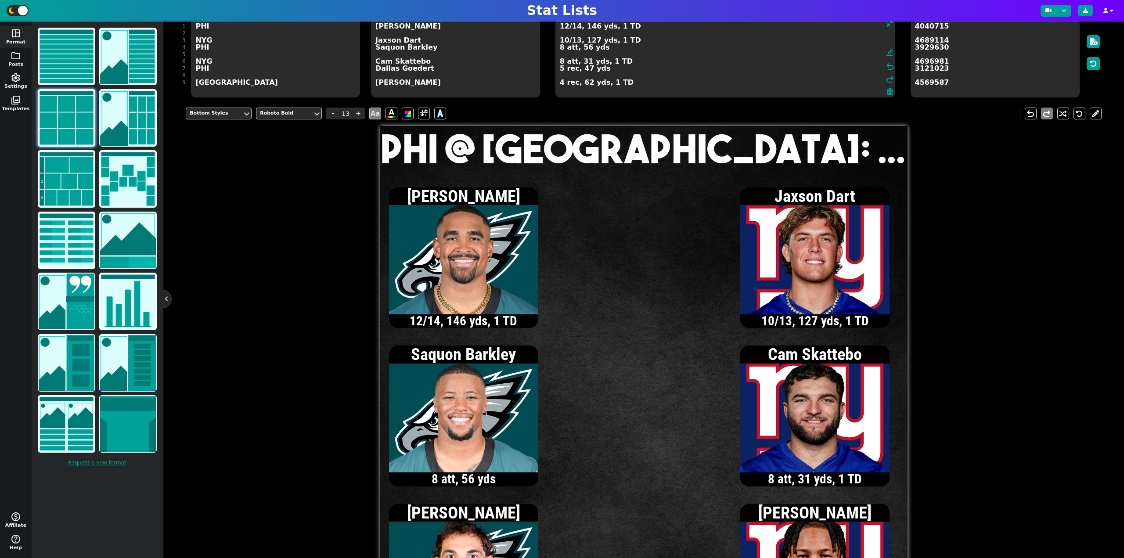
click at [565, 26] on textarea "12/14, 146 yds, 1 TD 10/13, 127 yds, 1 TD 8 att, 56 yds 8 att, 31 yds, 1 TD 5 r…" at bounding box center [726, 57] width 340 height 79
click at [566, 27] on textarea "13/15, 155 yds, 1 TD 10/13, 127 yds, 1 TD 8 att, 56 yds 8 att, 31 yds, 1 TD 5 r…" at bounding box center [726, 57] width 340 height 79
click at [576, 29] on textarea "14/16, 164 yds, 1 TD 10/13, 127 yds, 1 TD 8 att, 56 yds 8 att, 31 yds, 1 TD 5 r…" at bounding box center [726, 57] width 340 height 79
click at [564, 41] on textarea "14/18, 164 yds, 1 TD 10/13, 127 yds, 1 TD 8 att, 56 yds 8 att, 31 yds, 1 TD 5 r…" at bounding box center [726, 57] width 340 height 79
click at [560, 61] on textarea "14/18, 164 yds, 1 TD 11/14, 131 yds, 1 TD 8 att, 56 yds 8 att, 31 yds, 1 TD 5 r…" at bounding box center [726, 57] width 340 height 79
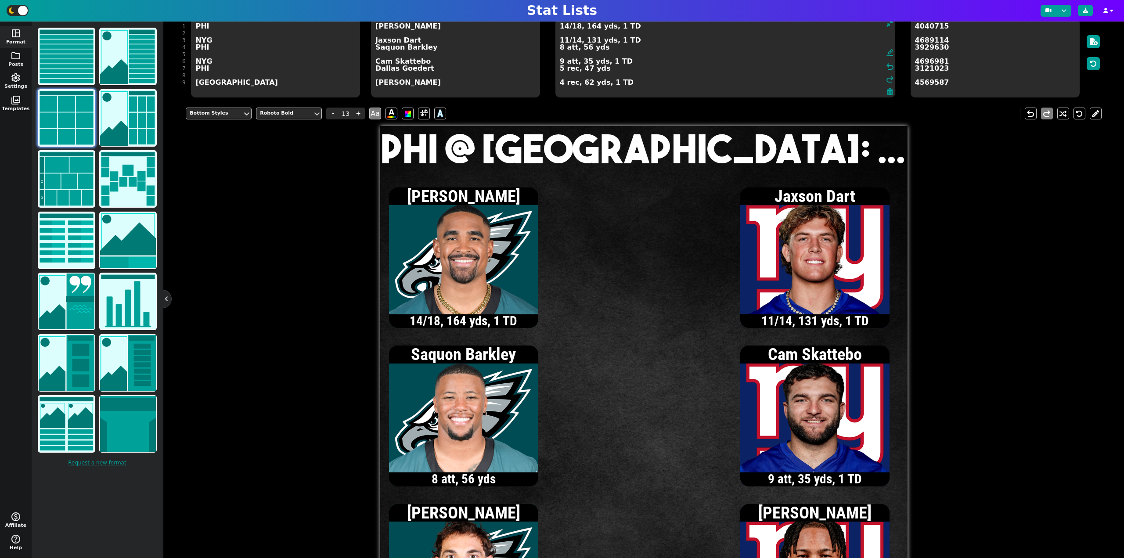
click at [575, 42] on textarea "14/18, 164 yds, 1 TD 11/14, 131 yds, 1 TD 8 att, 56 yds 9 att, 35 yds, 1 TD 5 r…" at bounding box center [726, 57] width 340 height 79
click at [560, 48] on textarea "14/18, 164 yds, 1 TD 11/15, 131 yds, 1 TD 8 att, 56 yds 9 att, 35 yds, 1 TD 5 r…" at bounding box center [726, 57] width 340 height 79
click at [576, 29] on textarea "14/18, 164 yds, 1 TD 11/15, 131 yds, 1 TD 10 att, 60 yds 9 att, 35 yds, 1 TD 5 …" at bounding box center [726, 57] width 340 height 79
click at [565, 41] on textarea "14/19, 164 yds, 1 TD 11/15, 131 yds, 1 TD 10 att, 60 yds 9 att, 35 yds, 1 TD 5 …" at bounding box center [726, 57] width 340 height 79
click at [560, 61] on textarea "14/19, 164 yds, 1 TD 12/16, 137 yds, 1 TD 10 att, 60 yds 9 att, 35 yds, 1 TD 5 …" at bounding box center [726, 57] width 340 height 79
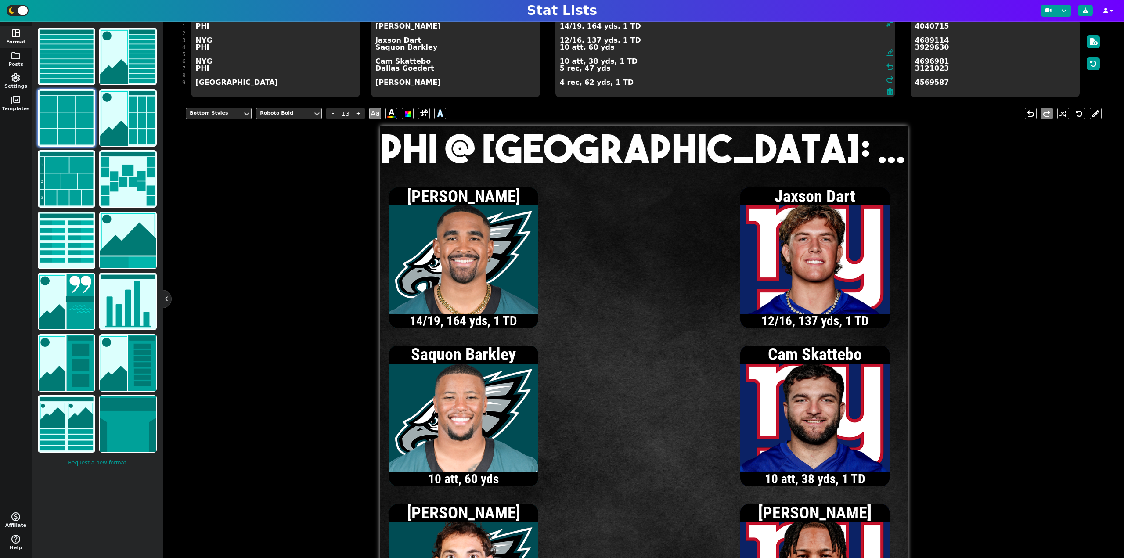
click at [577, 42] on textarea "14/19, 164 yds, 1 TD 12/16, 137 yds, 1 TD 10 att, 60 yds 10 att, 38 yds, 1 TD 5…" at bounding box center [726, 57] width 340 height 79
click at [565, 61] on textarea "14/19, 164 yds, 1 TD 12/17, 137 yds, 1 TD 10 att, 60 yds 10 att, 38 yds, 1 TD 5…" at bounding box center [726, 57] width 340 height 79
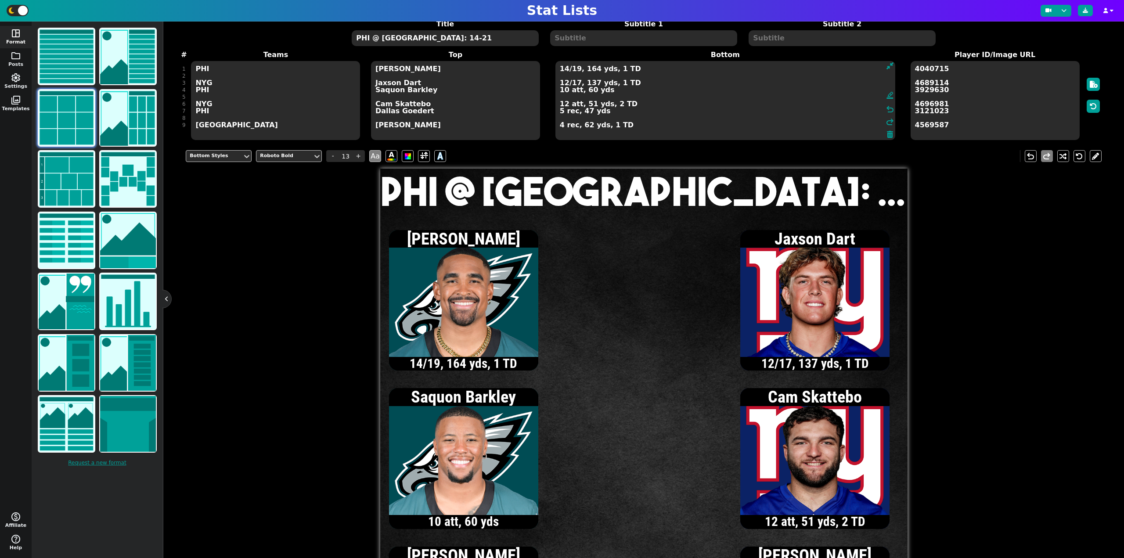
scroll to position [37, 0]
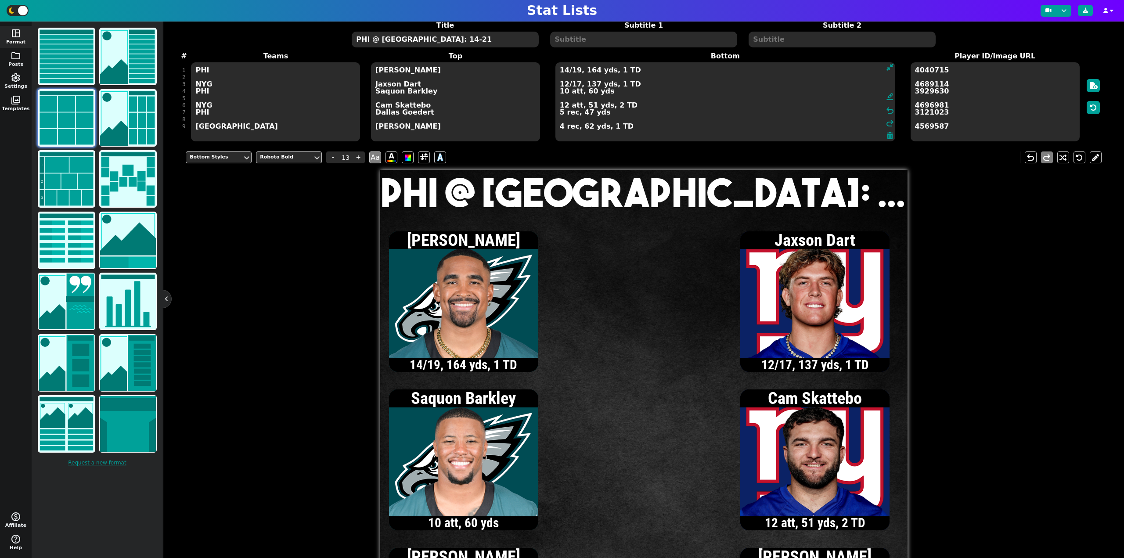
type textarea "14/19, 164 yds, 1 TD 12/17, 137 yds, 1 TD 10 att, 60 yds 12 att, 51 yds, 2 TD 5…"
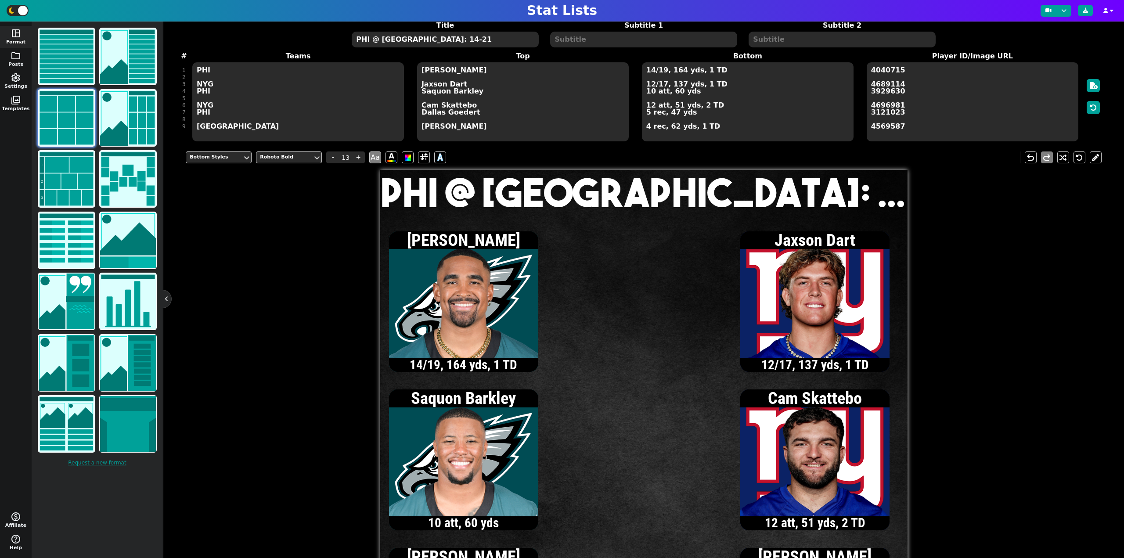
click at [474, 41] on textarea "PHI @ [GEOGRAPHIC_DATA]: 14-21" at bounding box center [445, 40] width 187 height 16
type input "20"
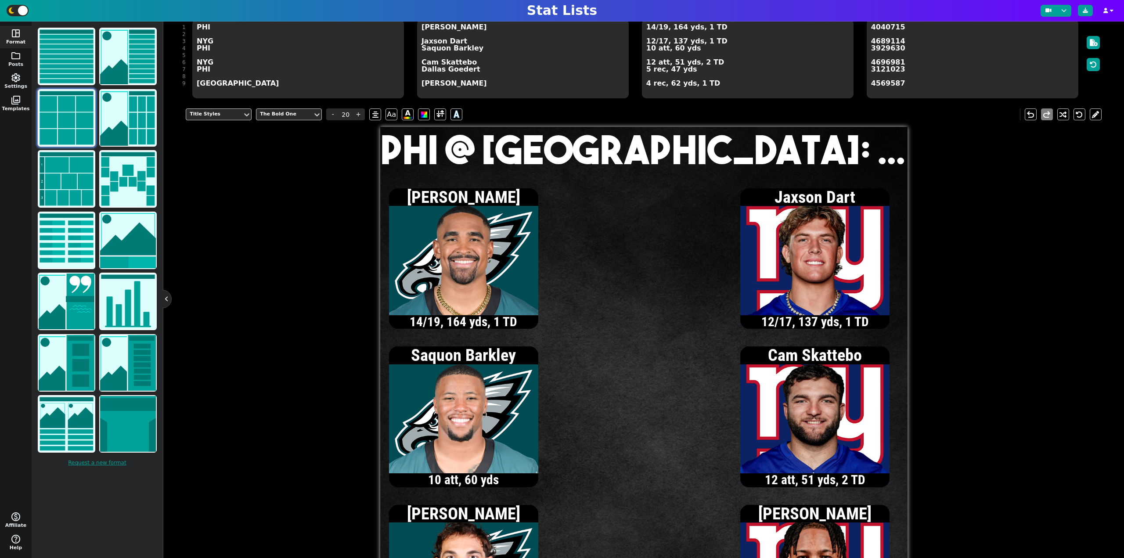
scroll to position [81, 0]
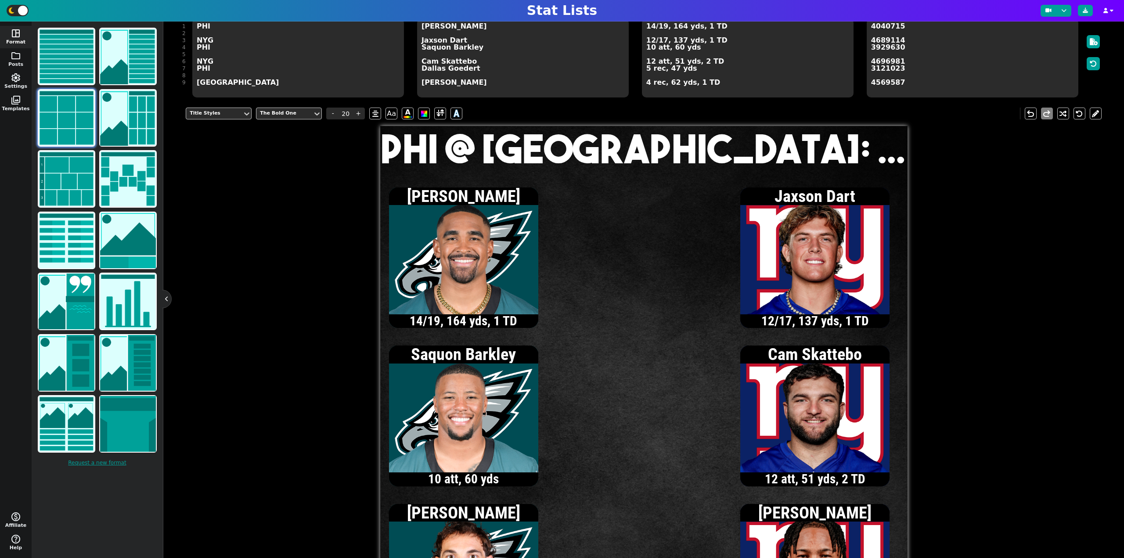
type textarea "PHI @ [GEOGRAPHIC_DATA]: 14-28"
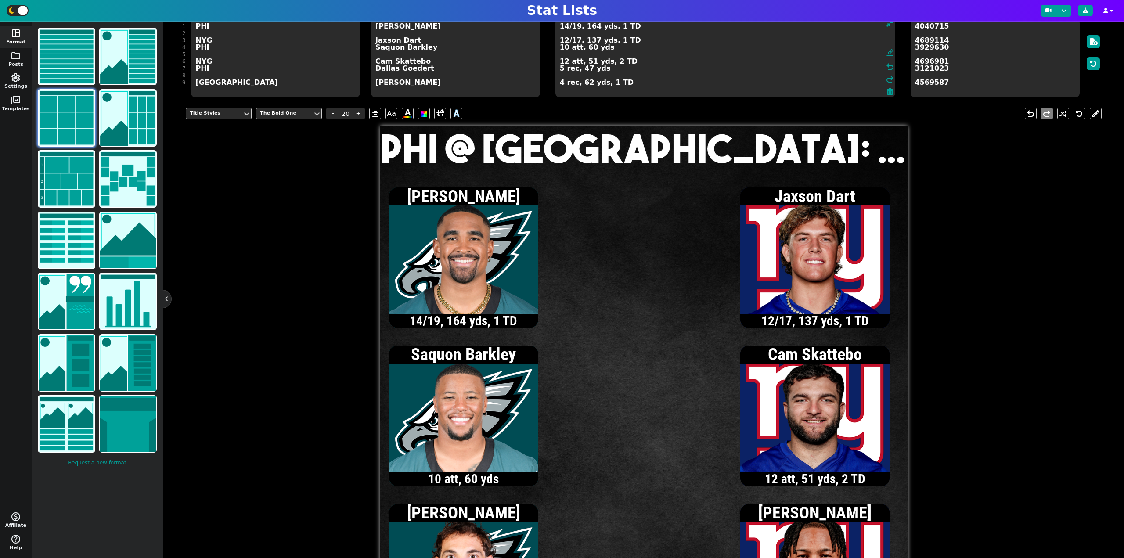
click at [651, 27] on textarea "14/19, 164 yds, 1 TD 12/17, 137 yds, 1 TD 10 att, 60 yds 12 att, 51 yds, 2 TD 5…" at bounding box center [726, 57] width 340 height 79
type input "13"
click at [560, 69] on textarea "15/20, 178 yds, 1 TD 12/17, 137 yds, 1 TD 10 att, 60 yds 12 att, 51 yds, 2 TD 5…" at bounding box center [726, 57] width 340 height 79
click at [576, 27] on textarea "15/20, 178 yds, 1 TD 12/17, 137 yds, 1 TD 10 att, 60 yds 12 att, 51 yds, 2 TD 6…" at bounding box center [726, 57] width 340 height 79
click at [565, 40] on textarea "15/21, 178 yds, 1 TD 12/17, 137 yds, 1 TD 10 att, 60 yds 12 att, 51 yds, 2 TD 6…" at bounding box center [726, 57] width 340 height 79
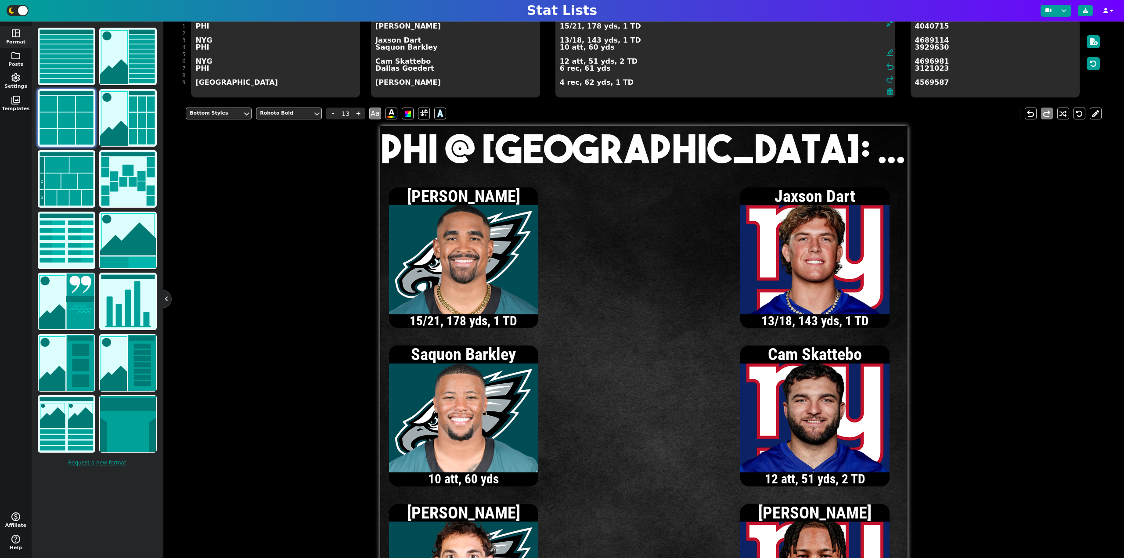
click at [565, 42] on textarea "15/21, 178 yds, 1 TD 13/18, 143 yds, 1 TD 10 att, 60 yds 12 att, 51 yds, 2 TD 6…" at bounding box center [726, 57] width 340 height 79
click at [560, 83] on textarea "15/21, 178 yds, 1 TD 14/19, 158 yds, 1 TD 10 att, 60 yds 12 att, 51 yds, 2 TD 6…" at bounding box center [726, 57] width 340 height 79
click at [566, 41] on textarea "15/21, 178 yds, 1 TD 14/19, 158 yds, 1 TD 10 att, 60 yds 12 att, 51 yds, 2 TD 6…" at bounding box center [726, 57] width 340 height 79
click at [560, 84] on textarea "15/21, 178 yds, 1 TD 15/20, 165 yds, 1 TD 10 att, 60 yds 12 att, 51 yds, 2 TD 6…" at bounding box center [726, 57] width 340 height 79
click at [566, 40] on textarea "15/21, 178 yds, 1 TD 15/20, 165 yds, 1 TD 10 att, 60 yds 12 att, 51 yds, 2 TD 6…" at bounding box center [726, 57] width 340 height 79
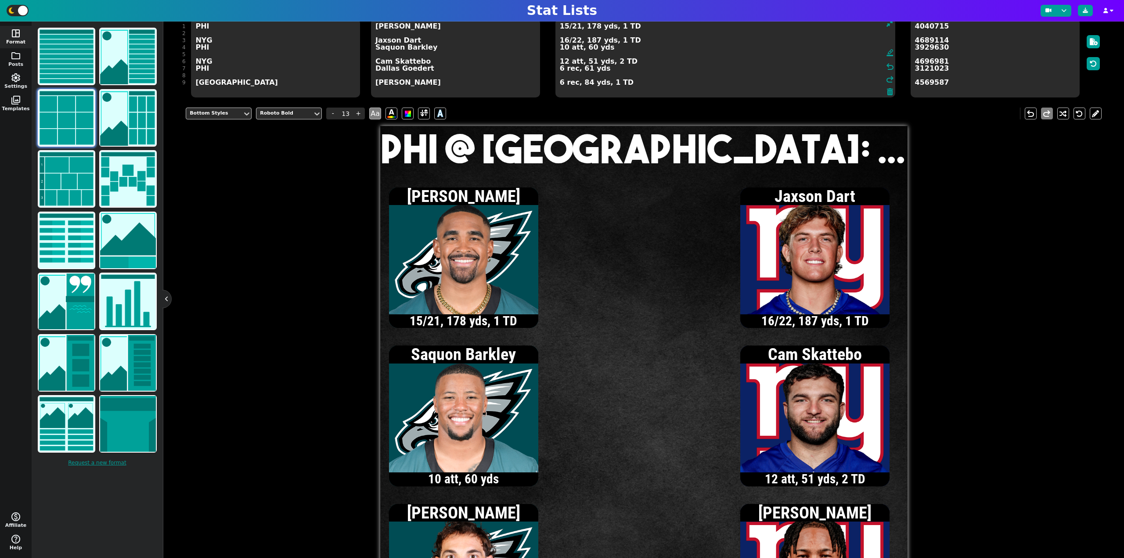
click at [565, 48] on textarea "15/21, 178 yds, 1 TD 16/22, 187 yds, 1 TD 10 att, 60 yds 12 att, 51 yds, 2 TD 6…" at bounding box center [726, 57] width 340 height 79
click at [567, 28] on textarea "15/21, 178 yds, 1 TD 16/22, 187 yds, 1 TD 12 att, 58 yds 12 att, 51 yds, 2 TD 6…" at bounding box center [726, 57] width 340 height 79
click at [565, 62] on textarea "16/22, 188 yds, 1 TD 16/22, 187 yds, 1 TD 12 att, 58 yds 12 att, 51 yds, 2 TD 6…" at bounding box center [726, 57] width 340 height 79
click at [576, 40] on textarea "16/22, 188 yds, 1 TD 16/22, 187 yds, 1 TD 12 att, 58 yds 13 att, 53 yds, 2 TD 6…" at bounding box center [726, 57] width 340 height 79
click at [566, 28] on textarea "16/22, 188 yds, 1 TD 16/24, 187 yds, 1 TD 12 att, 58 yds 13 att, 53 yds, 2 TD 6…" at bounding box center [726, 57] width 340 height 79
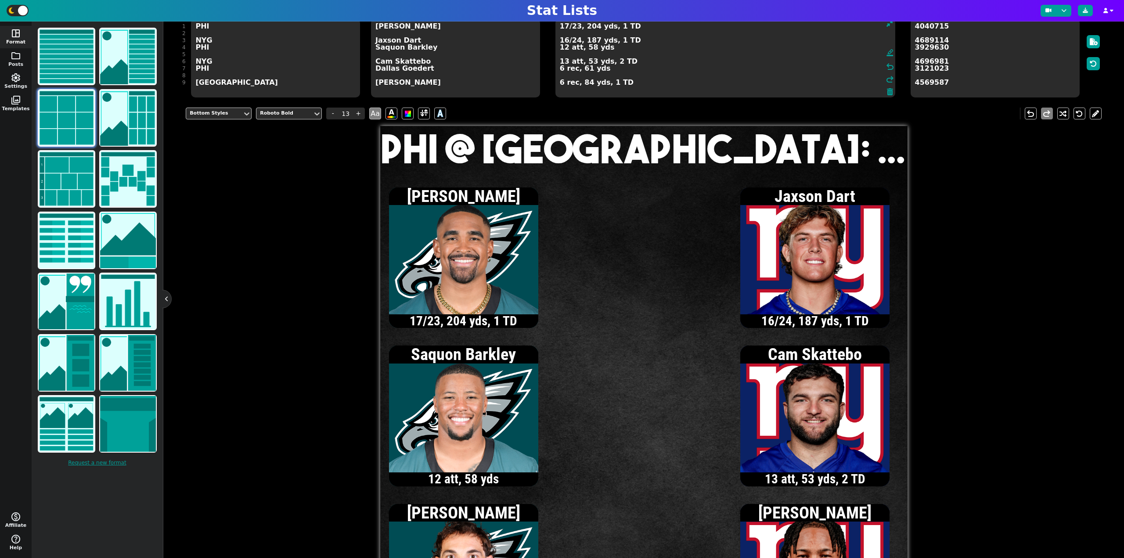
click at [566, 28] on textarea "17/23, 204 yds, 1 TD 16/24, 187 yds, 1 TD 12 att, 58 yds 13 att, 53 yds, 2 TD 6…" at bounding box center [726, 57] width 340 height 79
click at [561, 71] on textarea "18/24, 214 yds, 1 TD 16/24, 187 yds, 1 TD 12 att, 58 yds 13 att, 53 yds, 2 TD 6…" at bounding box center [726, 57] width 340 height 79
click at [575, 29] on textarea "18/24, 214 yds, 1 TD 16/24, 187 yds, 1 TD 12 att, 58 yds 13 att, 53 yds, 2 TD 7…" at bounding box center [726, 57] width 340 height 79
click at [564, 61] on textarea "18/26, 214 yds, 1 TD, 1 INT 16/24, 187 yds, 1 TD 12 att, 58 yds 13 att, 53 yds,…" at bounding box center [726, 57] width 340 height 79
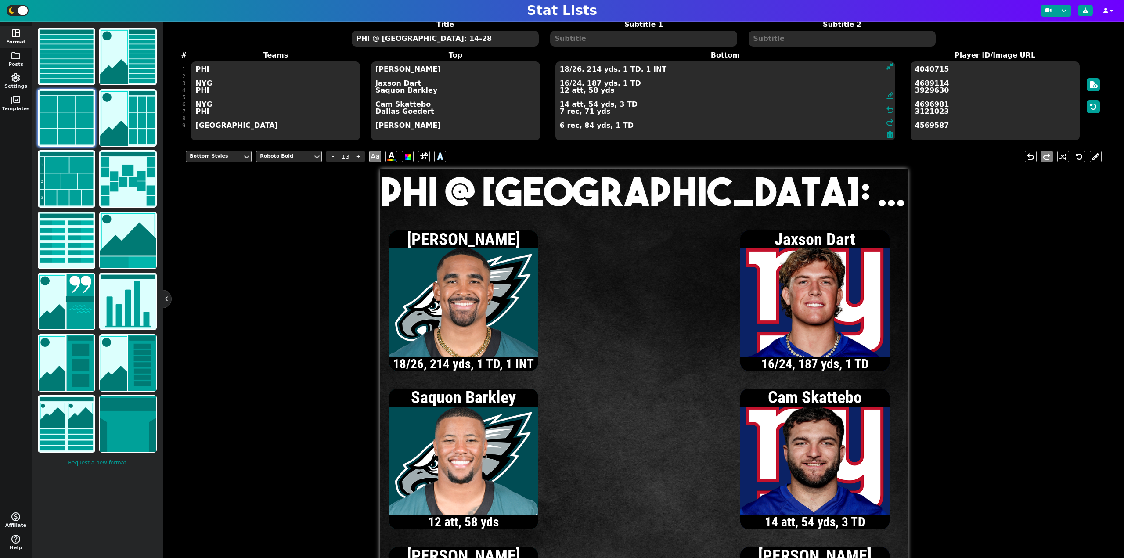
scroll to position [37, 0]
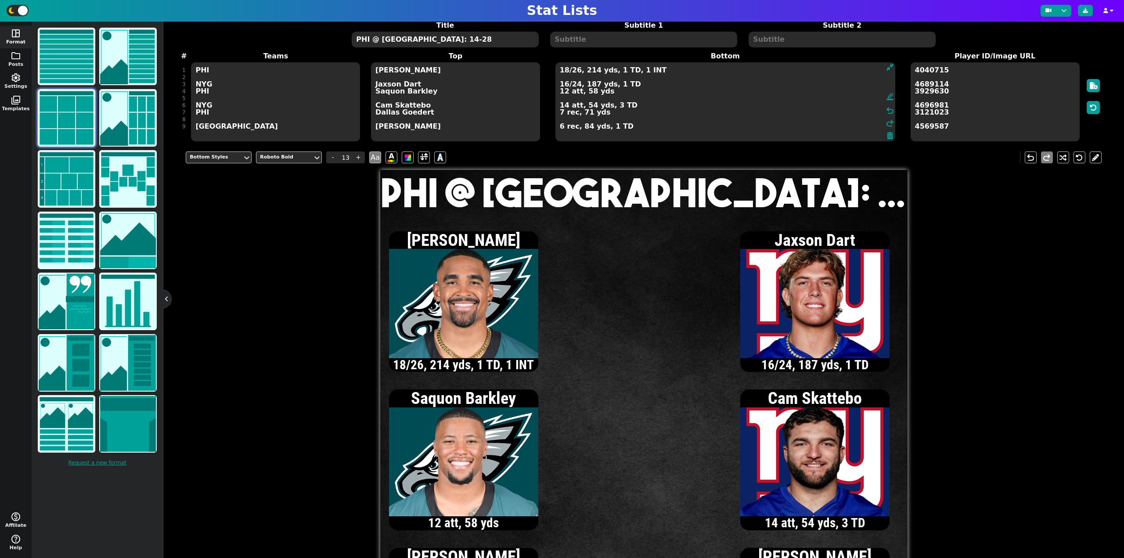
type textarea "18/26, 214 yds, 1 TD, 1 INT 16/24, 187 yds, 1 TD 12 att, 58 yds 14 att, 54 yds,…"
click at [442, 37] on textarea "PHI @ [GEOGRAPHIC_DATA]: 14-28" at bounding box center [445, 40] width 187 height 16
type input "20"
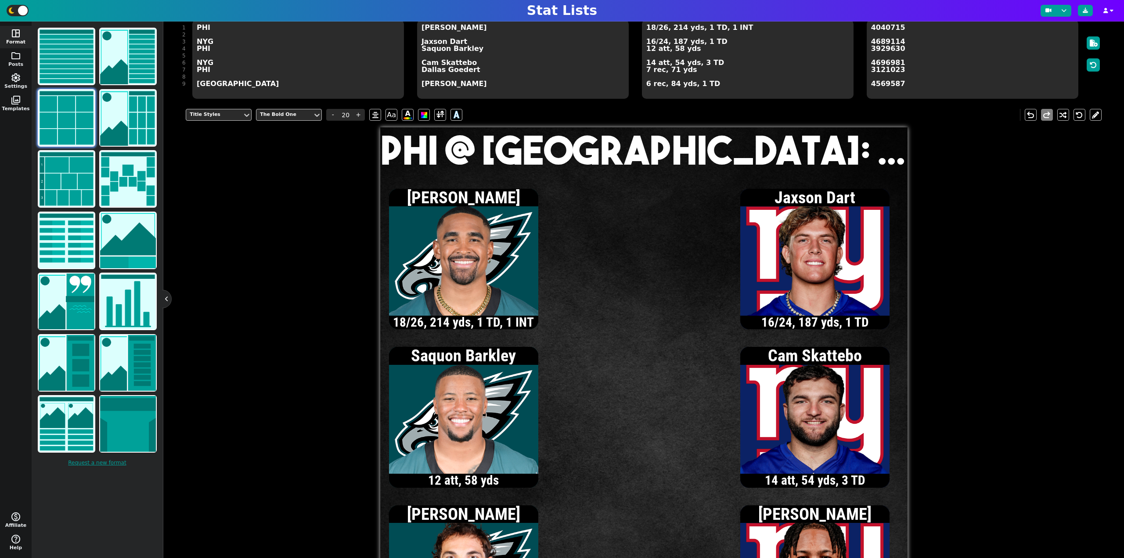
scroll to position [81, 0]
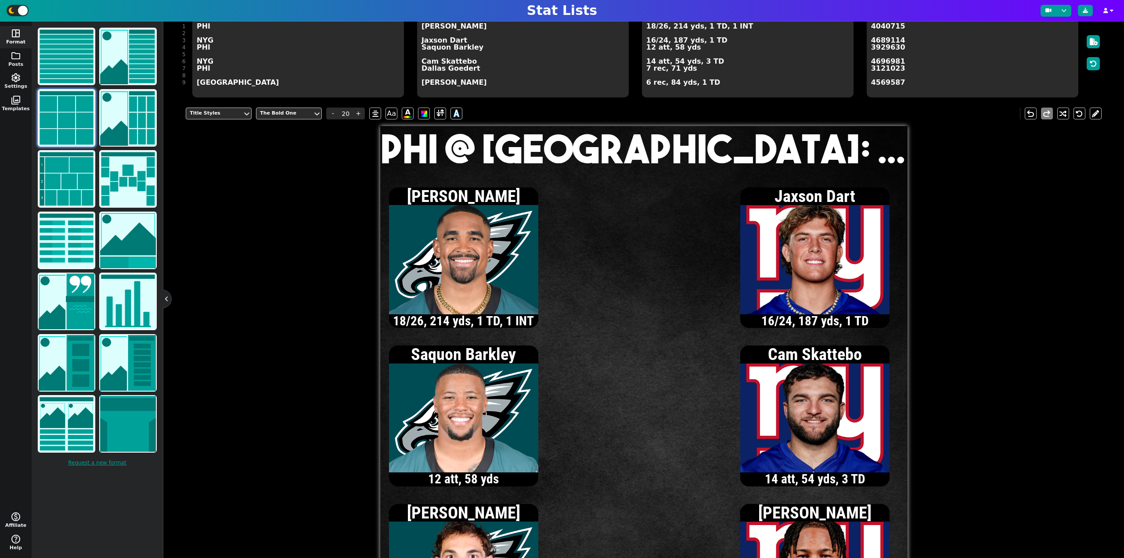
type textarea "PHI @ [GEOGRAPHIC_DATA]: 14-34"
click at [651, 29] on textarea "18/26, 214 yds, 1 TD, 1 INT 16/24, 187 yds, 1 TD 12 att, 58 yds 14 att, 54 yds,…" at bounding box center [748, 57] width 212 height 79
type input "13"
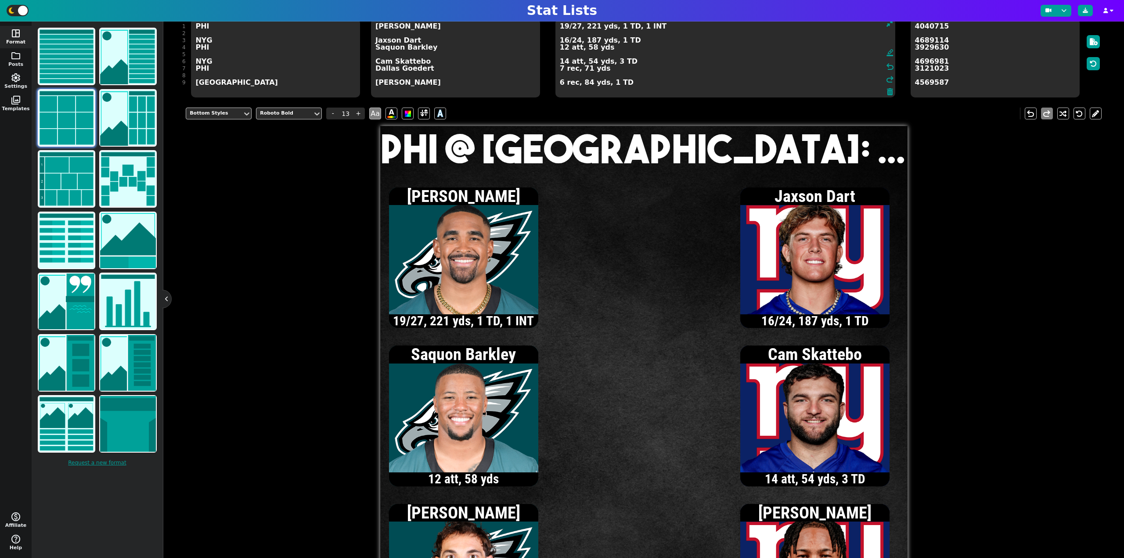
click at [565, 28] on textarea "19/27, 221 yds, 1 TD, 1 INT 16/24, 187 yds, 1 TD 12 att, 58 yds 14 att, 54 yds,…" at bounding box center [726, 57] width 340 height 79
click at [565, 29] on textarea "20/29, 220 yds, 1 TD, 1 INT 16/24, 187 yds, 1 TD 12 att, 58 yds 14 att, 54 yds,…" at bounding box center [726, 57] width 340 height 79
click at [565, 29] on textarea "21/30, 229 yds, 1 TD, 1 INT 16/24, 187 yds, 1 TD 12 att, 58 yds 14 att, 54 yds,…" at bounding box center [726, 57] width 340 height 79
click at [565, 26] on textarea "22/31, 236 yds, 1 TD, 1 INT 16/24, 187 yds, 1 TD 12 att, 58 yds 14 att, 54 yds,…" at bounding box center [726, 57] width 340 height 79
click at [560, 69] on textarea "23/32, 272 yds, 1 TD, 1 INT 16/24, 187 yds, 1 TD 12 att, 58 yds 14 att, 54 yds,…" at bounding box center [726, 57] width 340 height 79
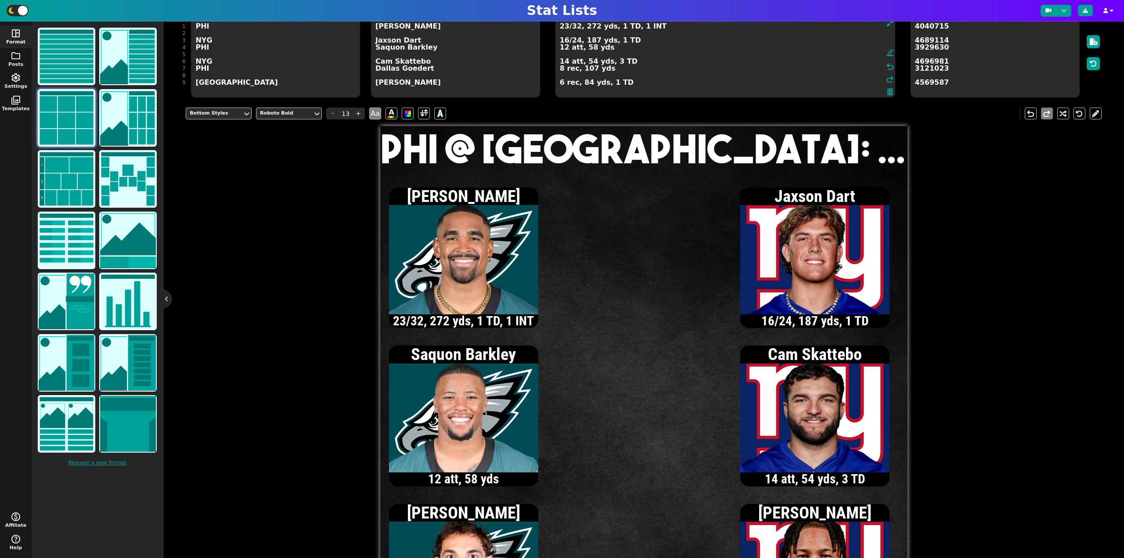
click at [564, 27] on textarea "23/32, 272 yds, 1 TD, 1 INT 16/24, 187 yds, 1 TD 12 att, 58 yds 14 att, 54 yds,…" at bounding box center [726, 57] width 340 height 79
click at [565, 62] on textarea "24/33, 283 yds, 1 TD, 1 INT 16/24, 187 yds, 1 TD 12 att, 58 yds 14 att, 54 yds,…" at bounding box center [726, 57] width 340 height 79
click at [565, 40] on textarea "24/33, 283 yds, 1 TD, 1 INT 16/24, 187 yds, 1 TD 12 att, 58 yds 18 att, 88 yds,…" at bounding box center [726, 57] width 340 height 79
click at [564, 62] on textarea "24/33, 283 yds, 1 TD, 1 INT 17/25, 195 yds, 1 TD 12 att, 58 yds 18 att, 88 yds,…" at bounding box center [726, 57] width 340 height 79
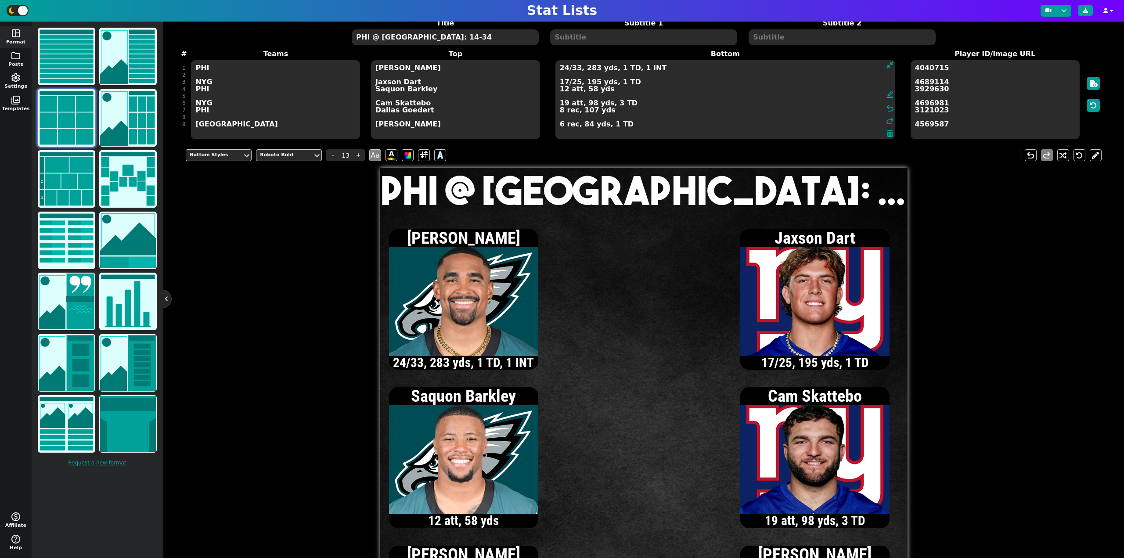
scroll to position [37, 0]
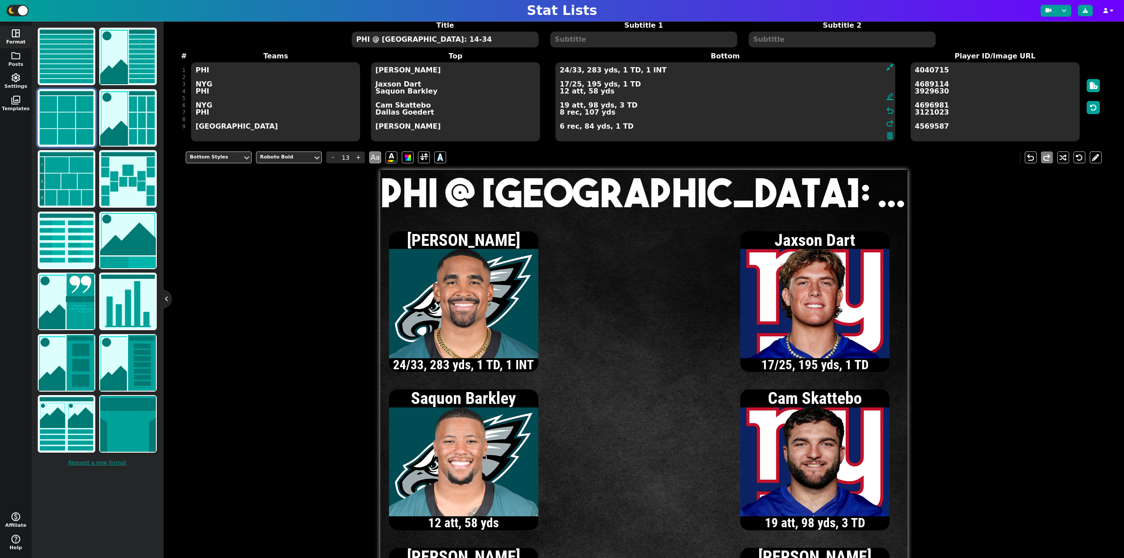
type textarea "24/33, 283 yds, 1 TD, 1 INT 17/25, 195 yds, 1 TD 12 att, 58 yds 19 att, 98 yds,…"
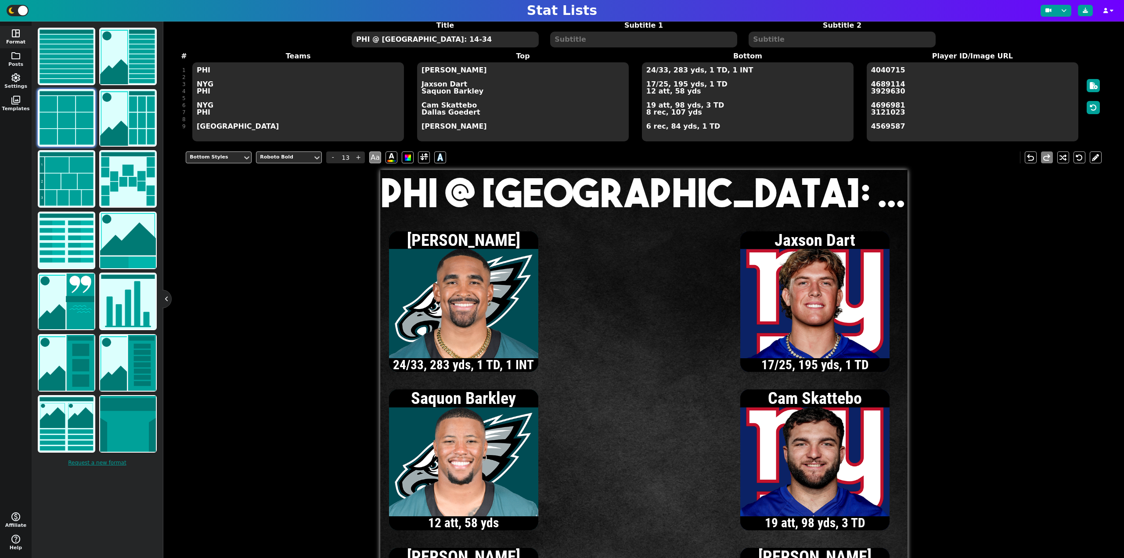
click at [407, 43] on textarea "PHI @ [GEOGRAPHIC_DATA]: 14-34" at bounding box center [445, 40] width 187 height 16
type input "20"
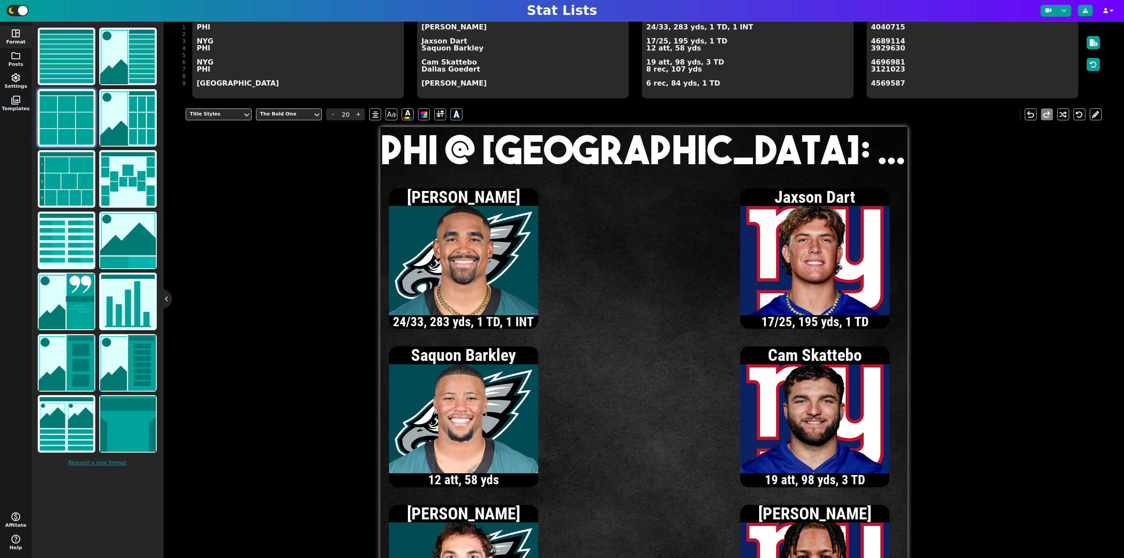
scroll to position [81, 0]
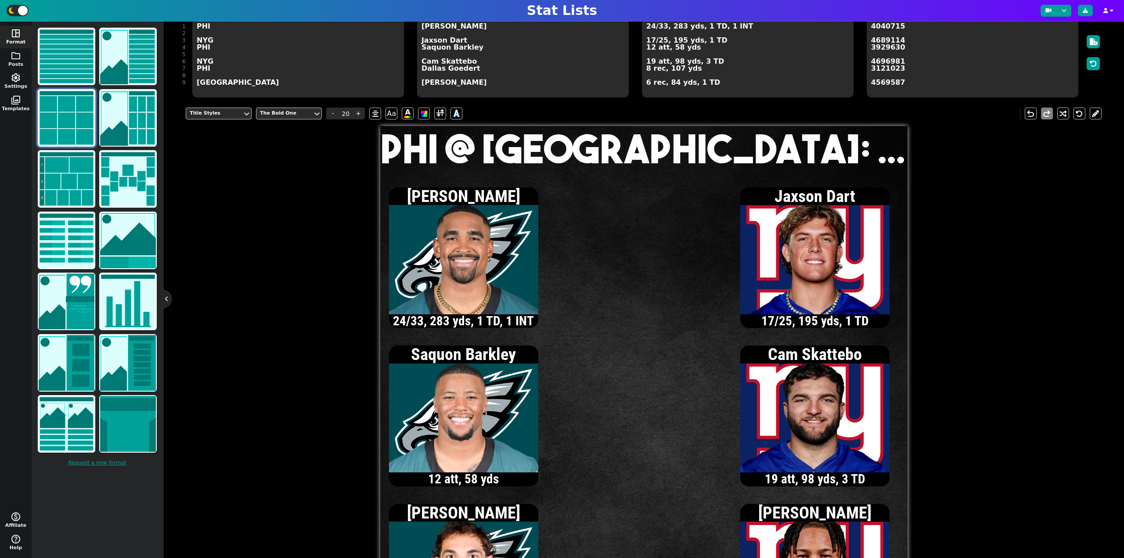
type textarea "PHI @ [GEOGRAPHIC_DATA]: 17-34"
click at [647, 70] on textarea "24/33, 283 yds, 1 TD, 1 INT 17/25, 195 yds, 1 TD 12 att, 58 yds 19 att, 98 yds,…" at bounding box center [748, 57] width 212 height 79
type input "13"
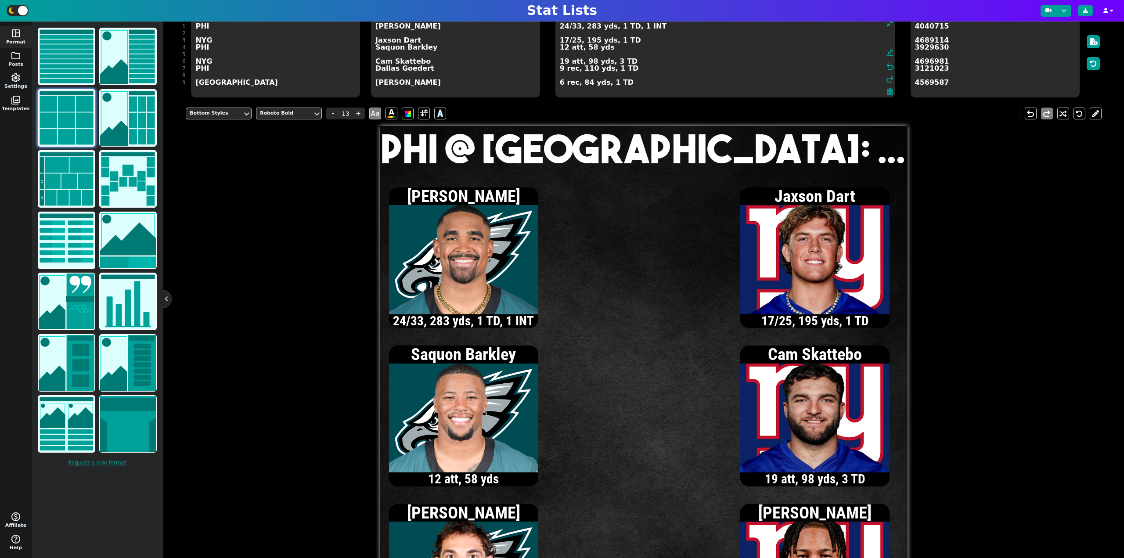
type textarea "24/33, 283 yds, 1 TD, 1 INT 17/25, 195 yds, 1 TD 12 att, 58 yds 19 att, 98 yds,…"
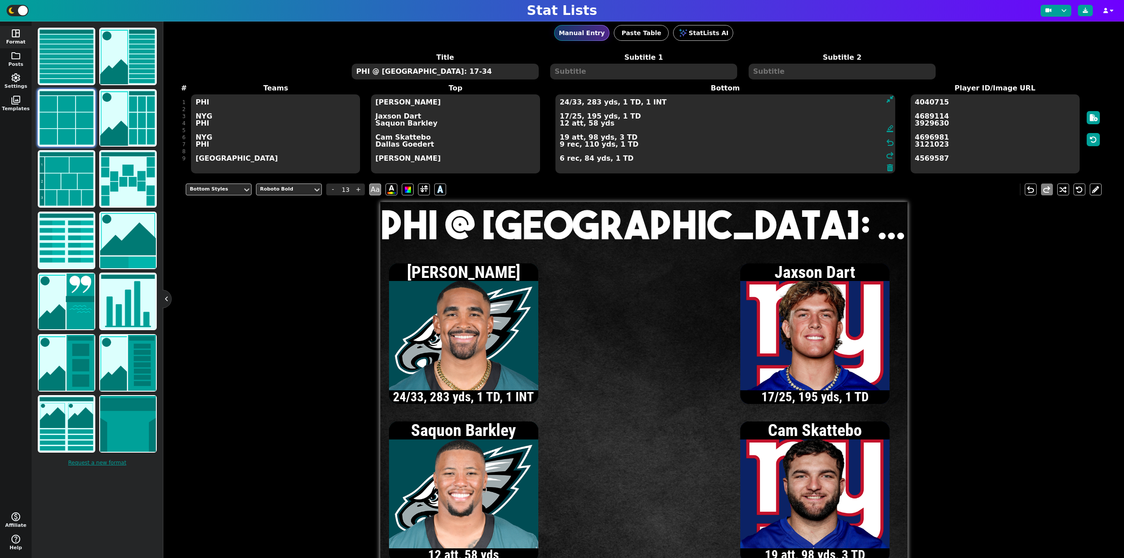
scroll to position [0, 0]
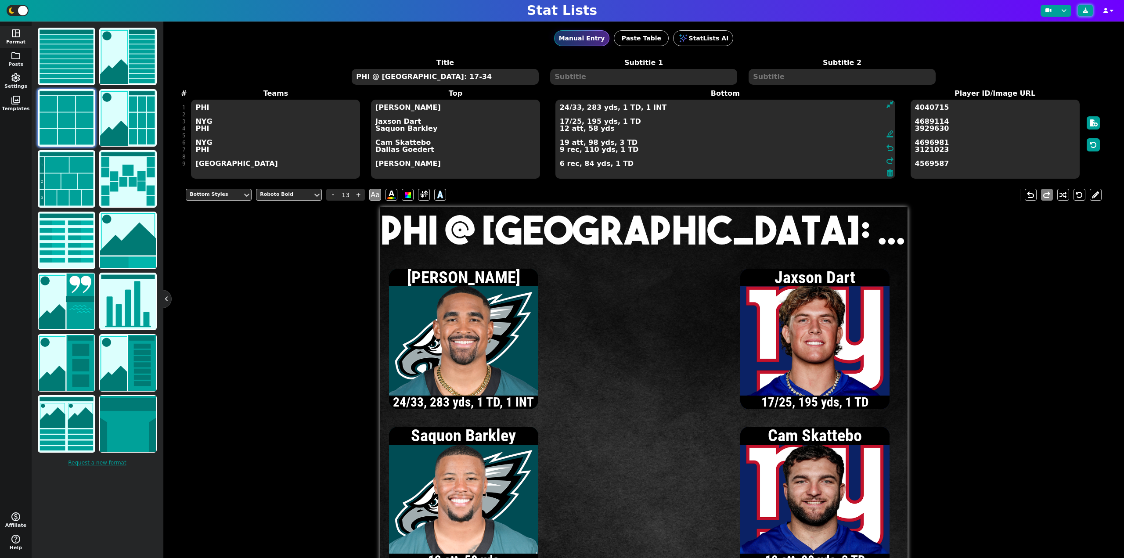
click at [1082, 11] on button at bounding box center [1085, 10] width 15 height 11
